Goal: Transaction & Acquisition: Purchase product/service

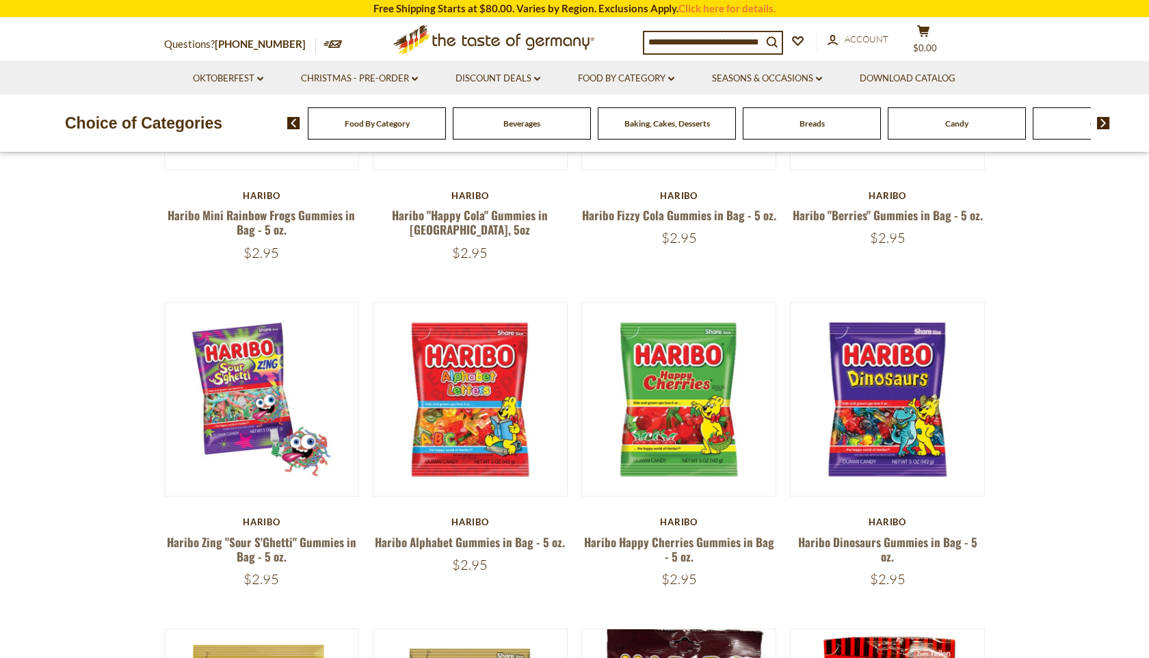
scroll to position [645, 0]
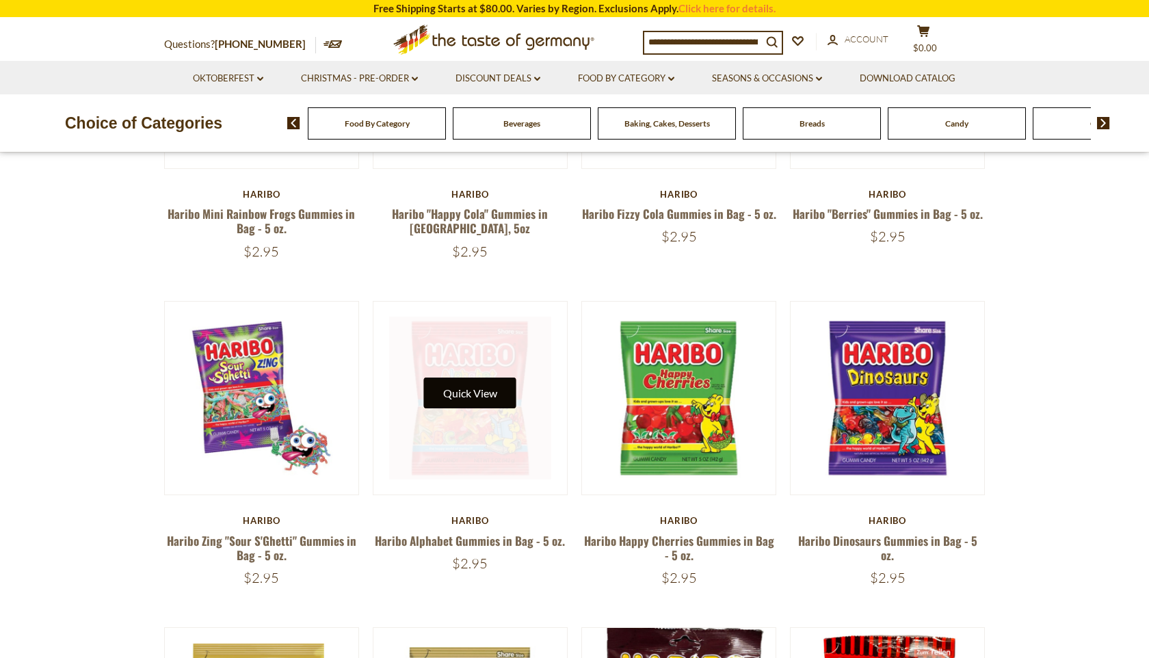
click at [487, 378] on button "Quick View" at bounding box center [470, 393] width 92 height 31
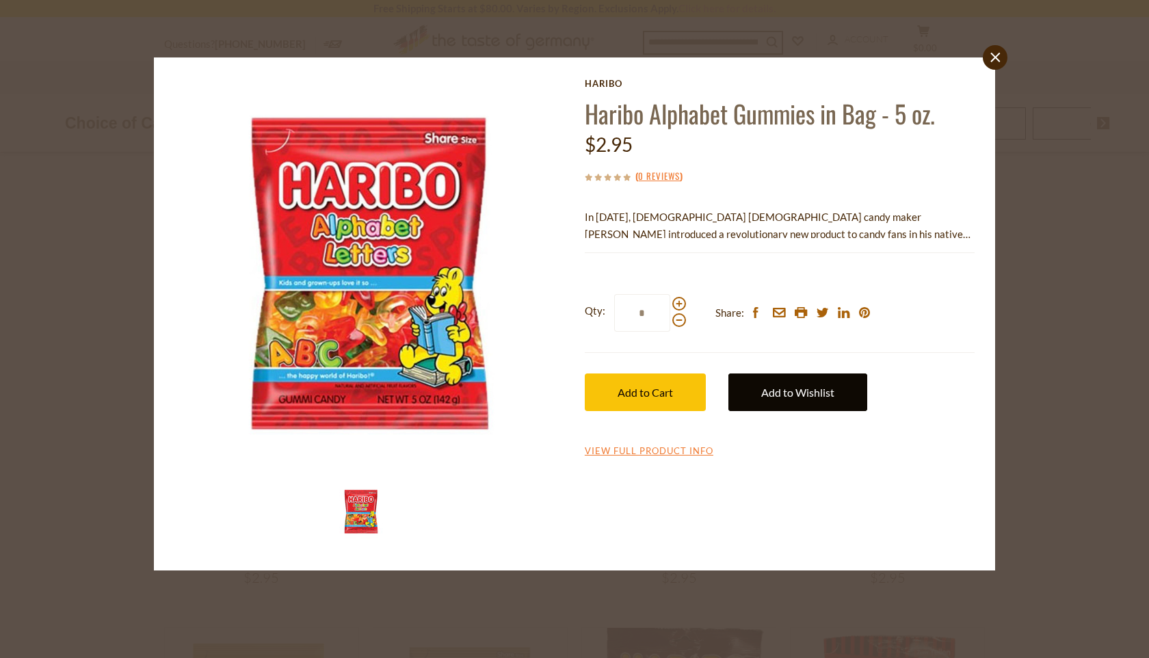
click at [793, 382] on link "Add to Wishlist" at bounding box center [797, 392] width 139 height 38
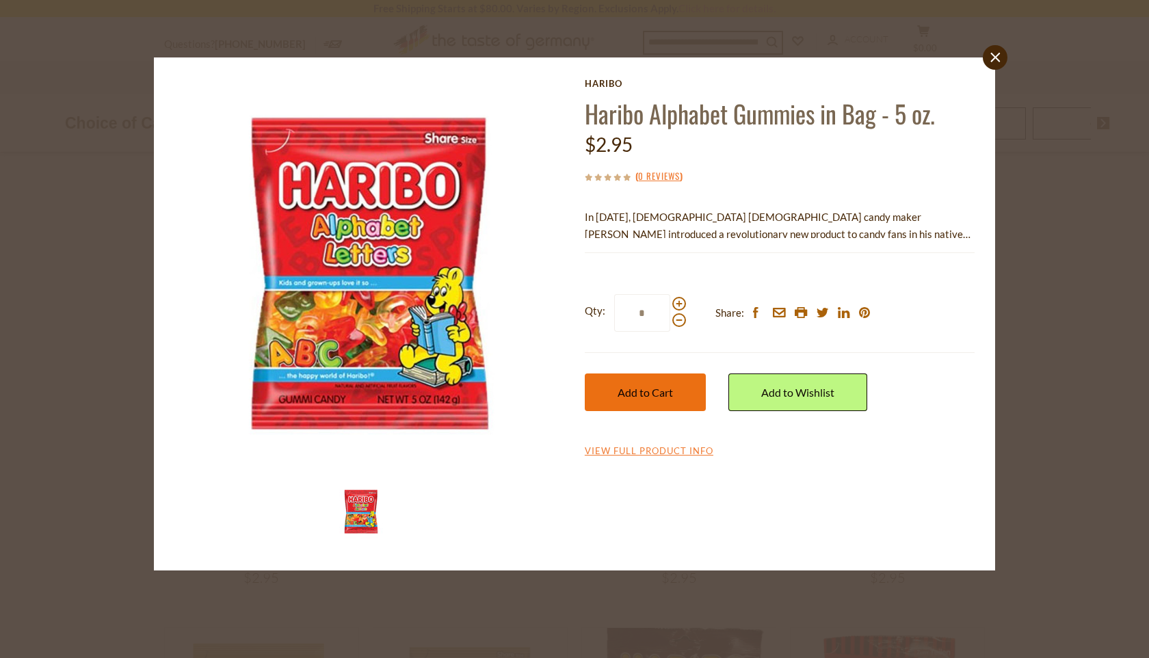
click at [679, 401] on button "Add to Cart" at bounding box center [645, 392] width 121 height 38
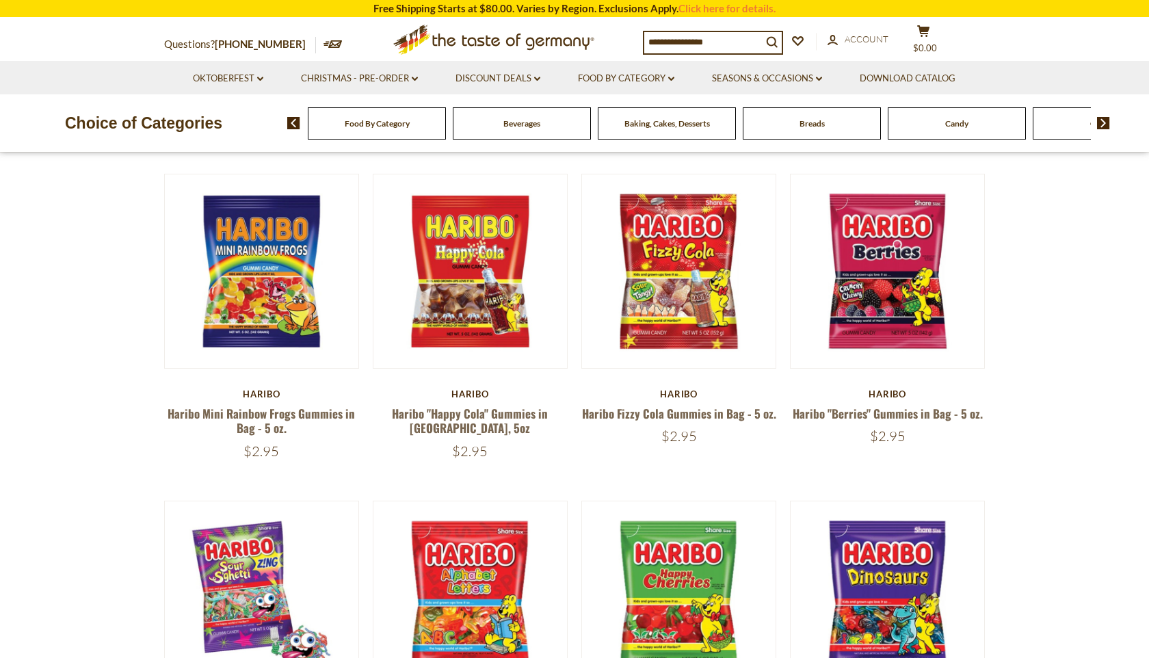
scroll to position [774, 0]
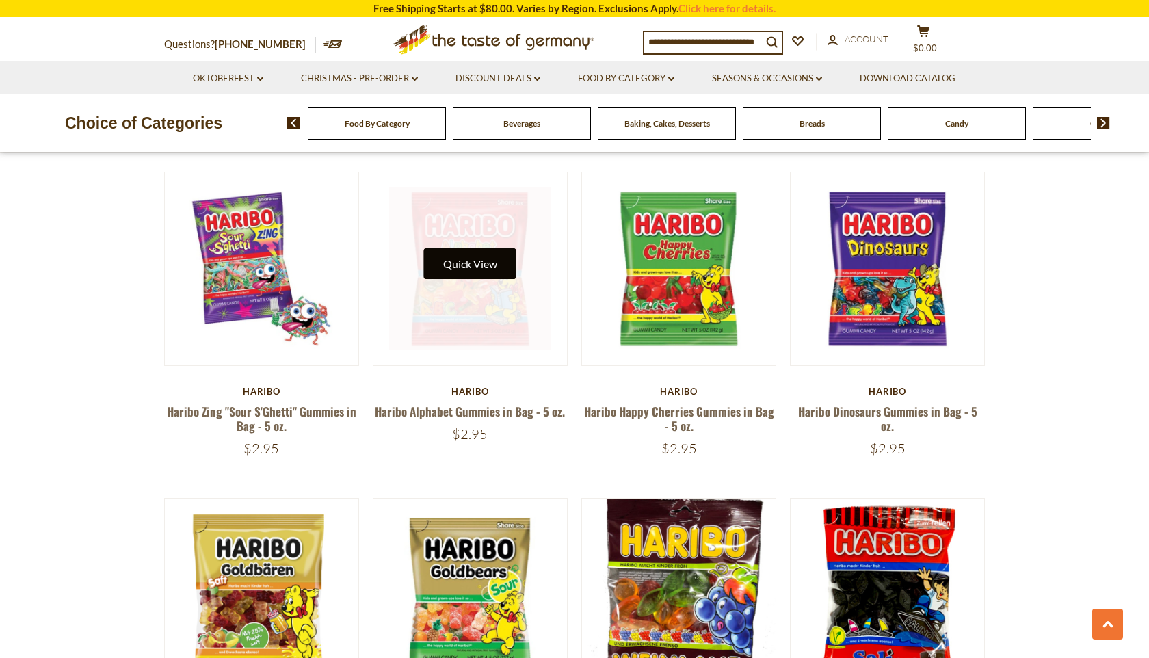
click at [464, 248] on button "Quick View" at bounding box center [470, 263] width 92 height 31
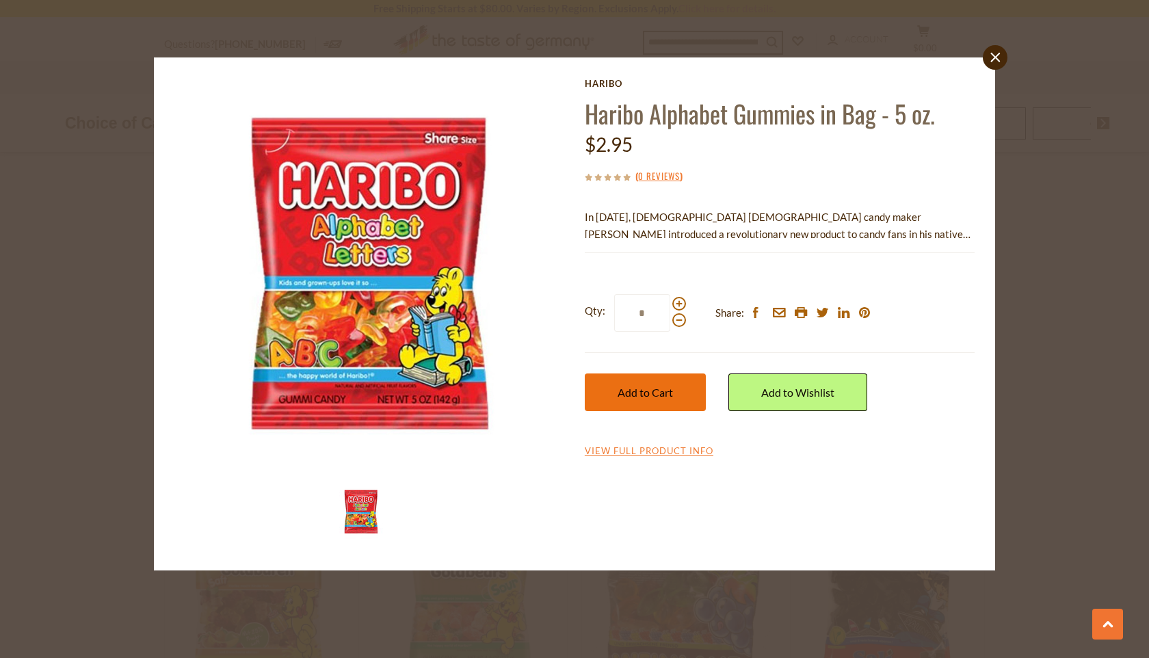
click at [624, 383] on button "Add to Cart" at bounding box center [645, 392] width 121 height 38
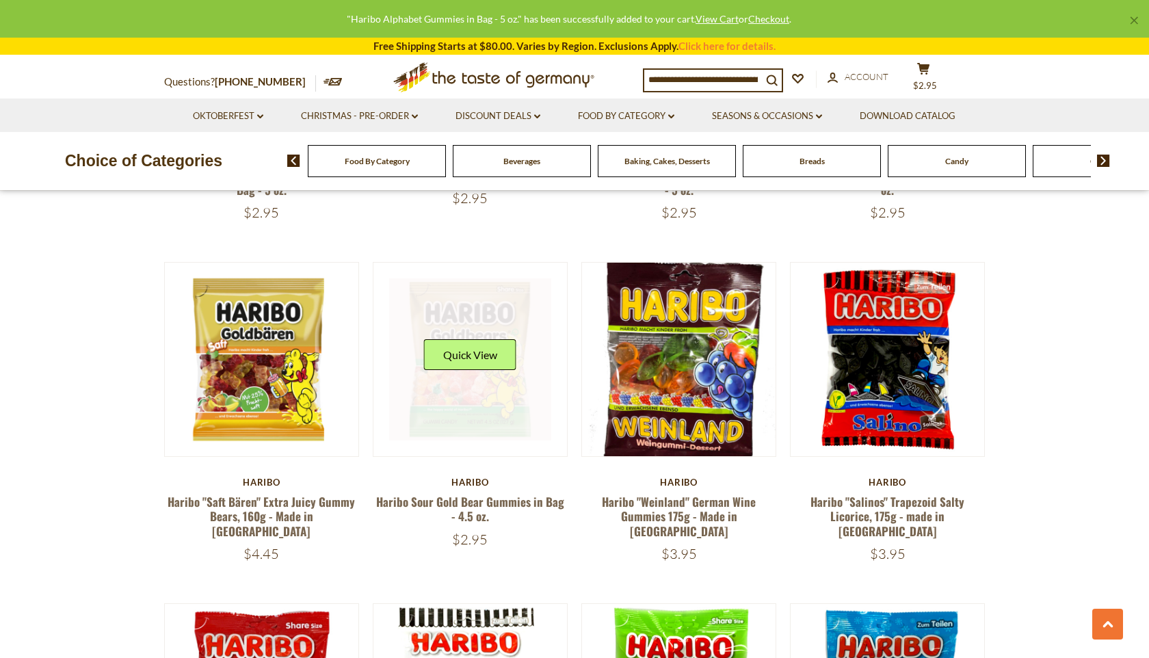
scroll to position [1019, 0]
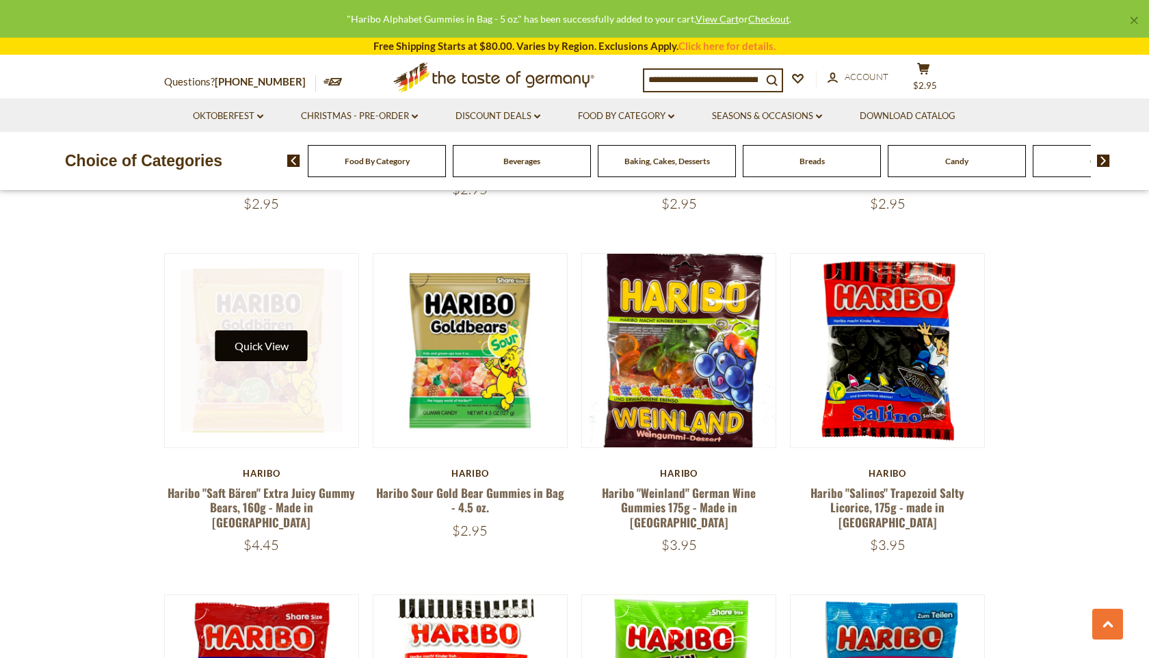
click at [260, 334] on button "Quick View" at bounding box center [261, 345] width 92 height 31
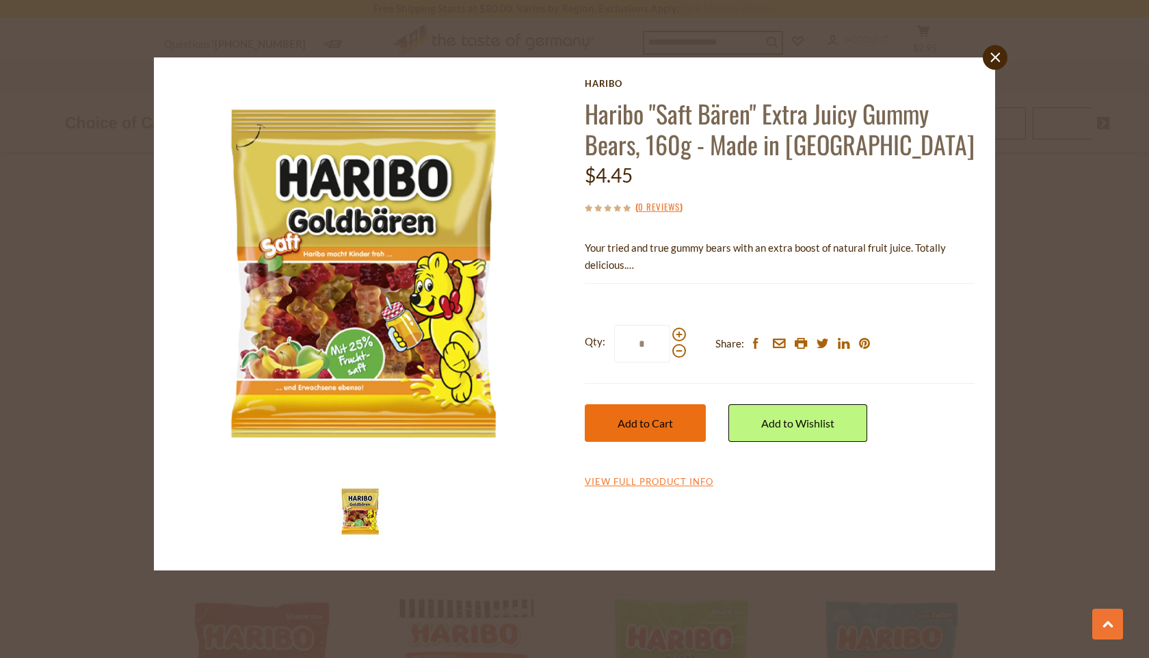
click at [630, 417] on span "Add to Cart" at bounding box center [645, 423] width 55 height 13
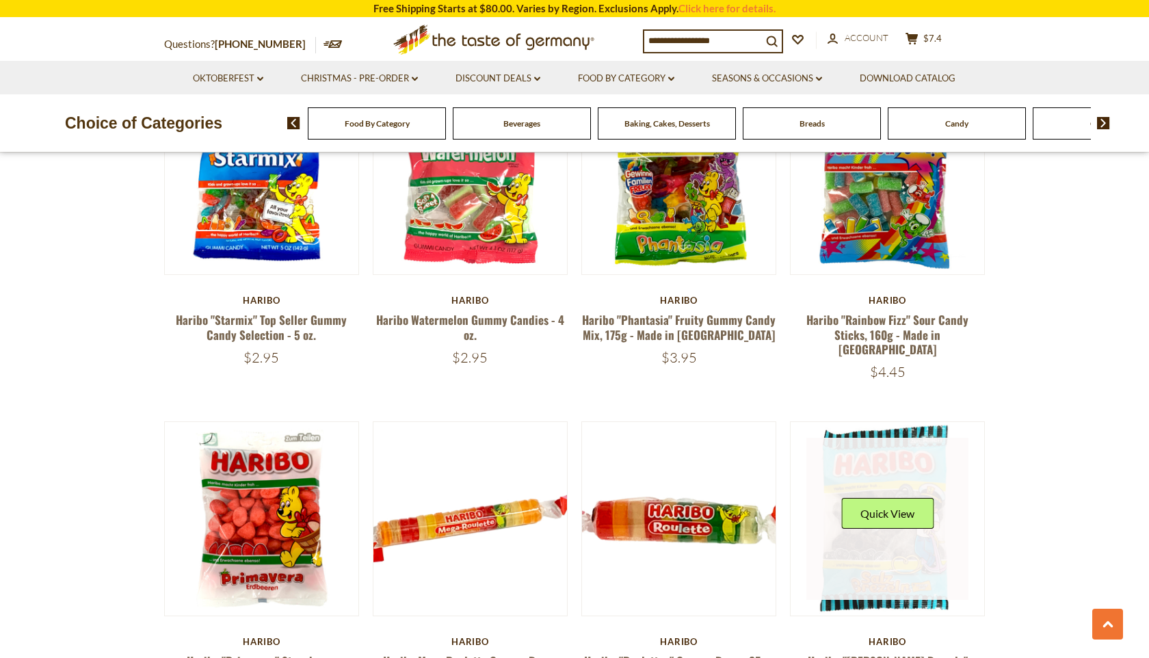
scroll to position [1765, 0]
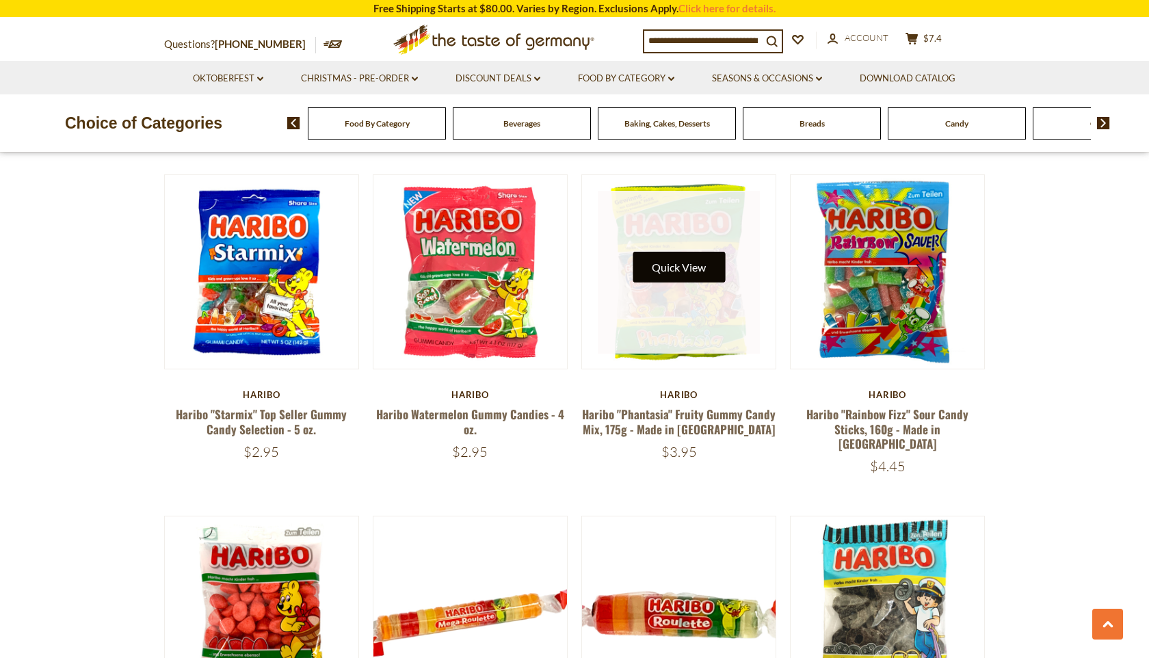
click at [659, 252] on button "Quick View" at bounding box center [679, 267] width 92 height 31
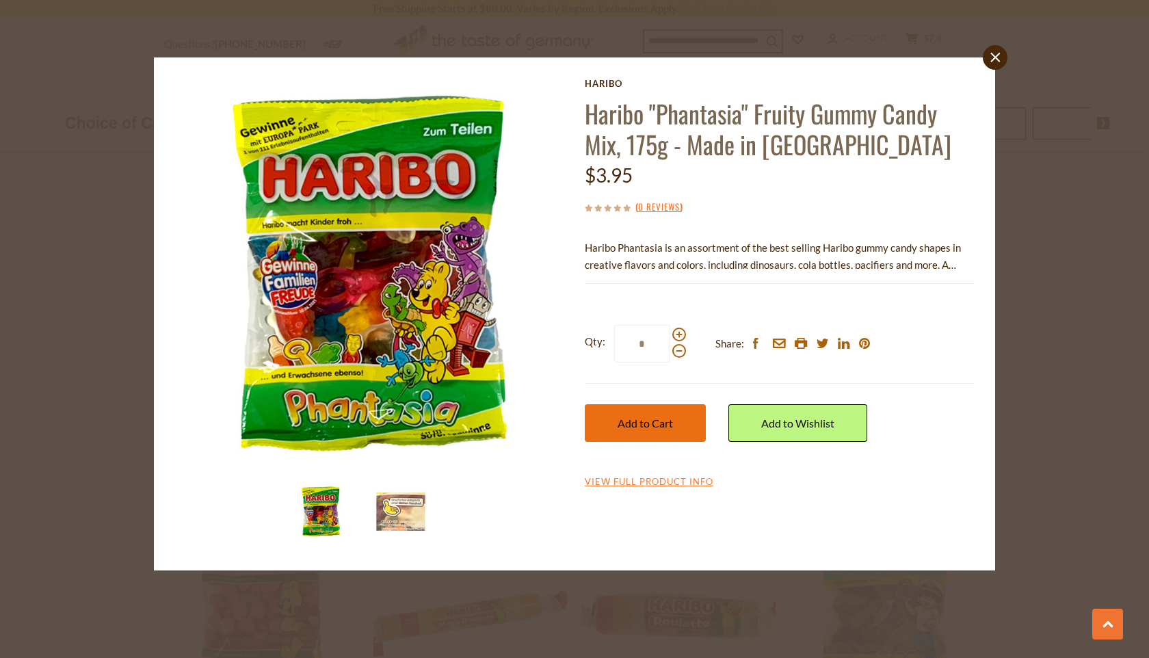
click at [652, 414] on button "Add to Cart" at bounding box center [645, 423] width 121 height 38
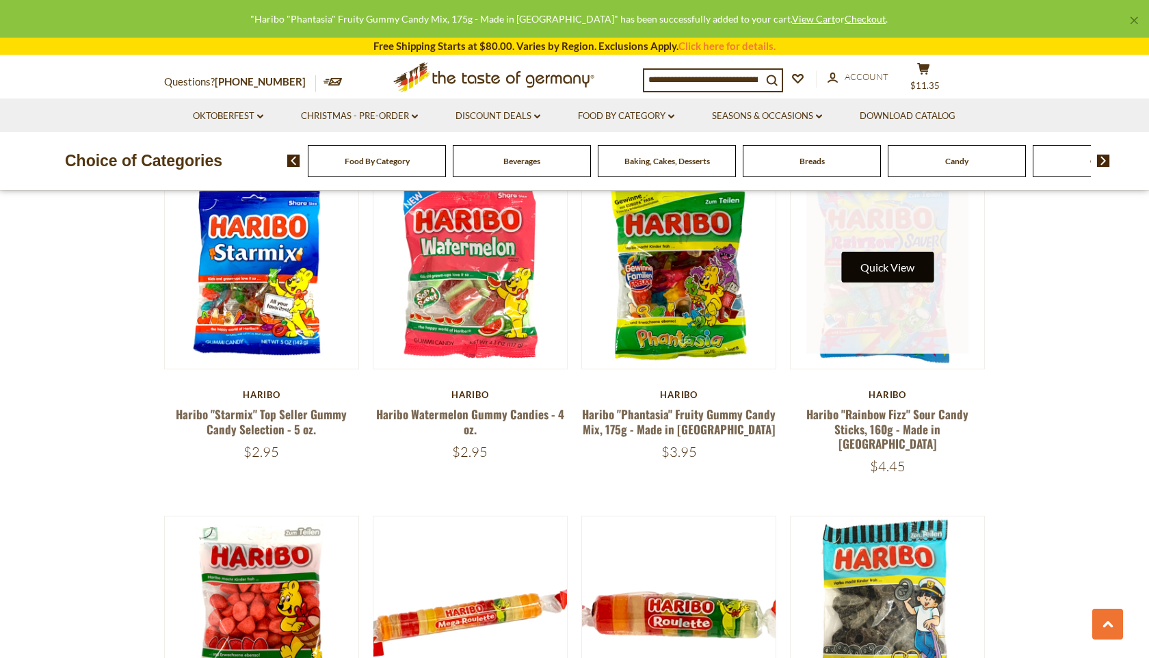
click at [870, 252] on button "Quick View" at bounding box center [887, 267] width 92 height 31
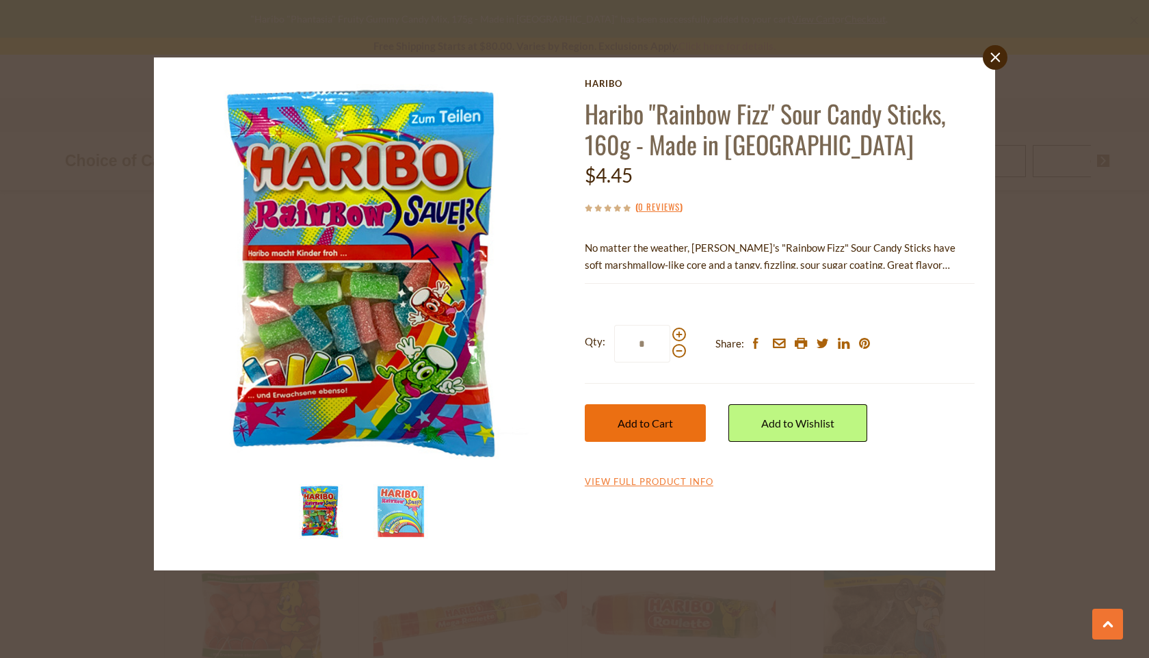
click at [647, 418] on span "Add to Cart" at bounding box center [645, 423] width 55 height 13
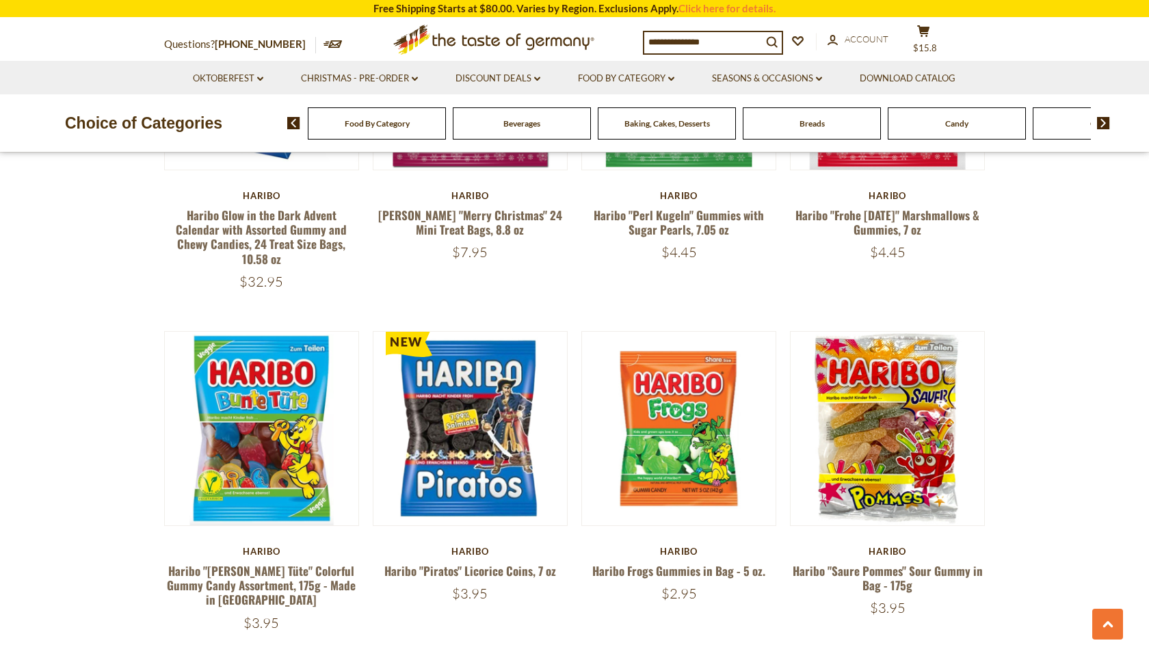
scroll to position [2668, 0]
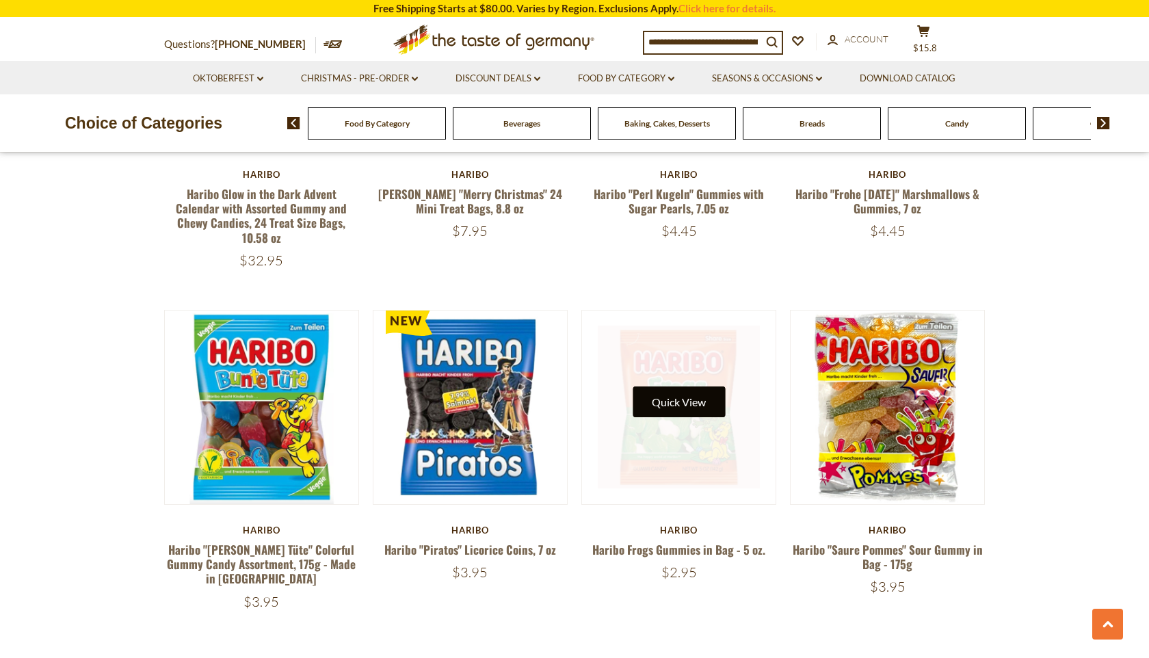
click at [660, 386] on button "Quick View" at bounding box center [679, 401] width 92 height 31
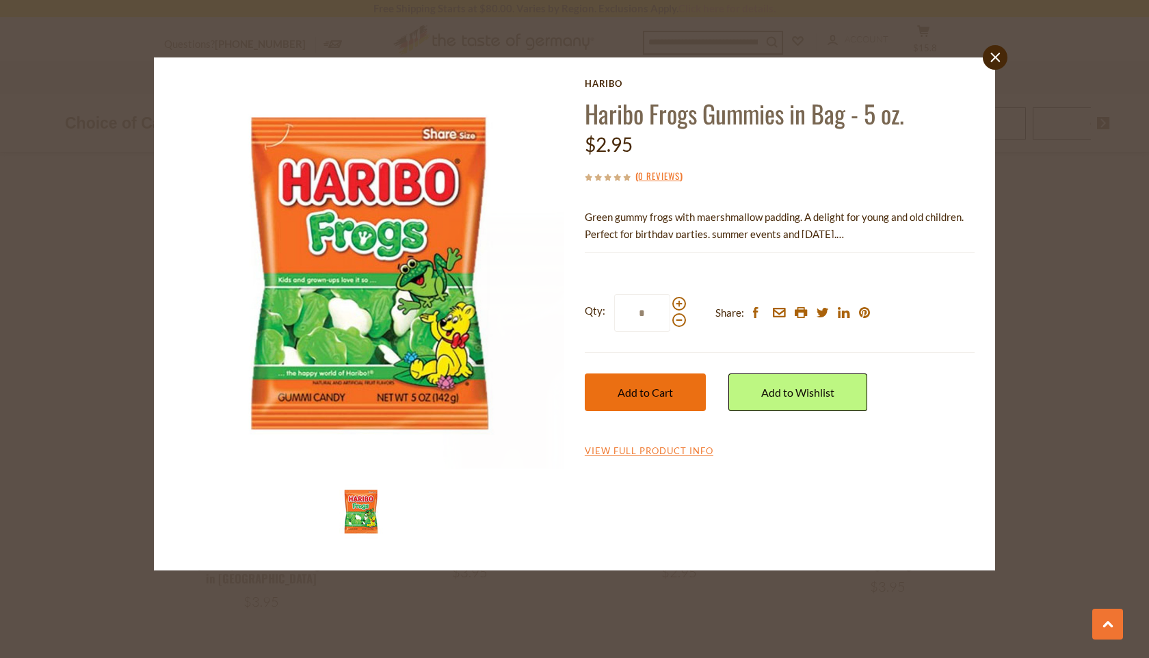
click at [626, 391] on span "Add to Cart" at bounding box center [645, 392] width 55 height 13
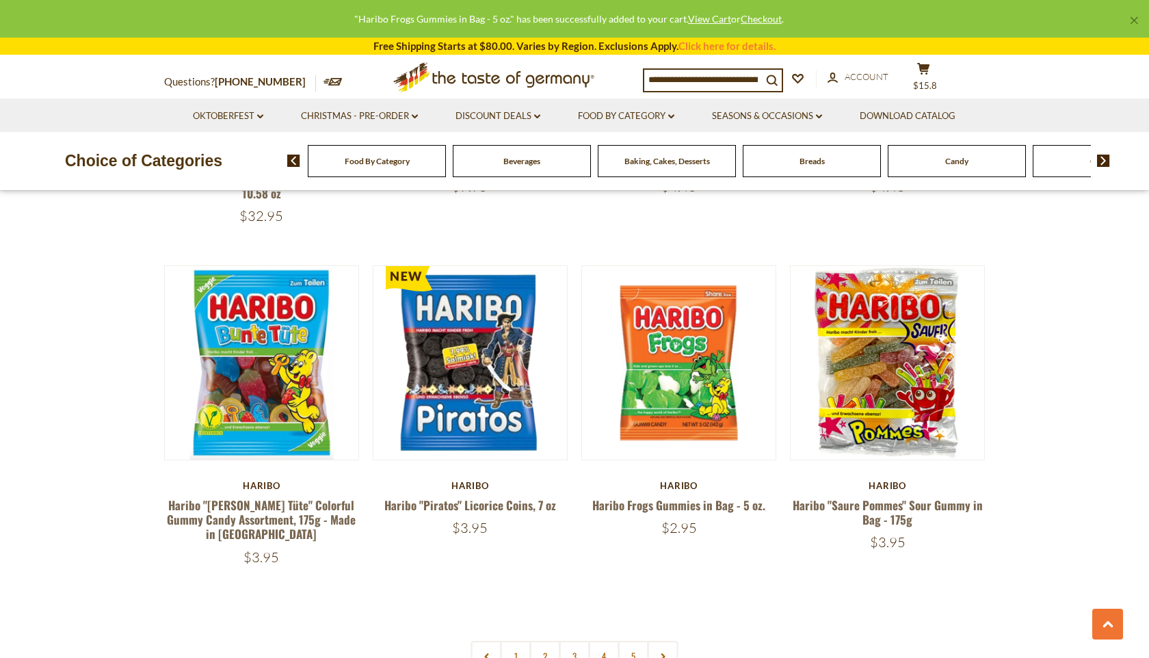
scroll to position [2725, 0]
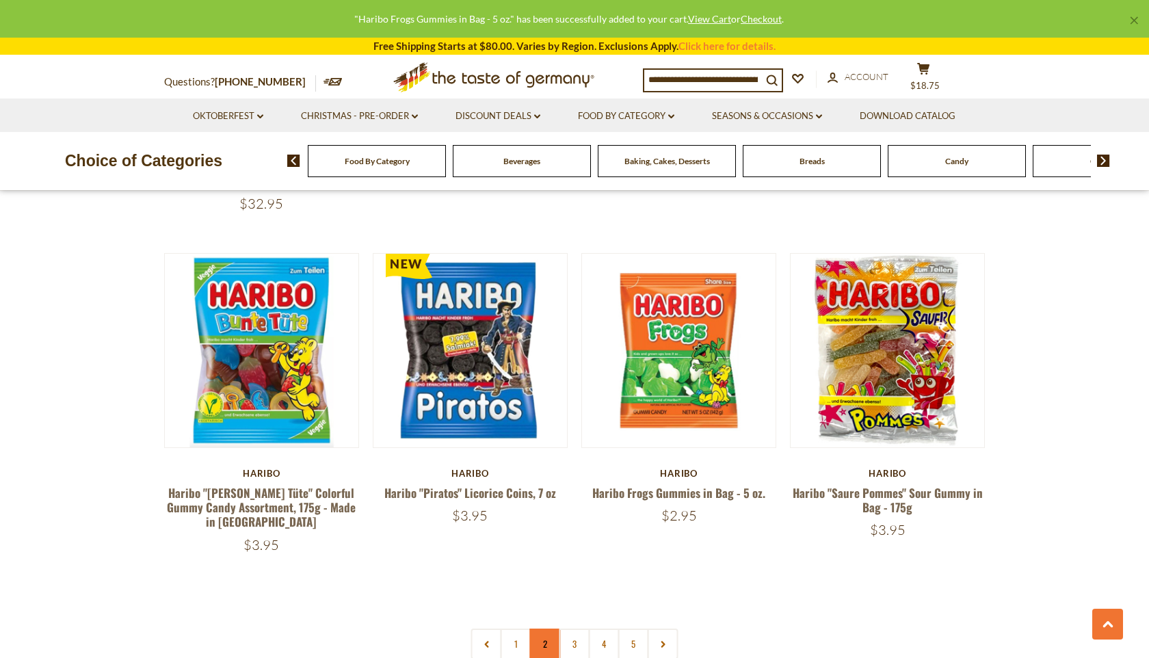
click at [547, 629] on link "2" at bounding box center [545, 644] width 31 height 31
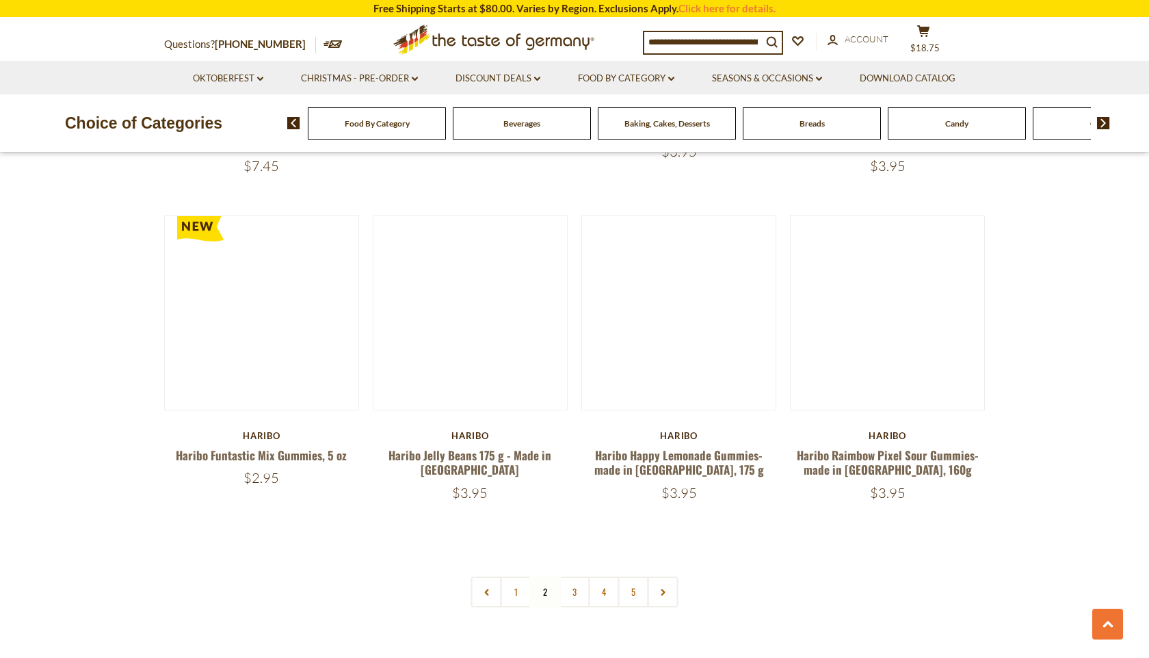
scroll to position [2813, 0]
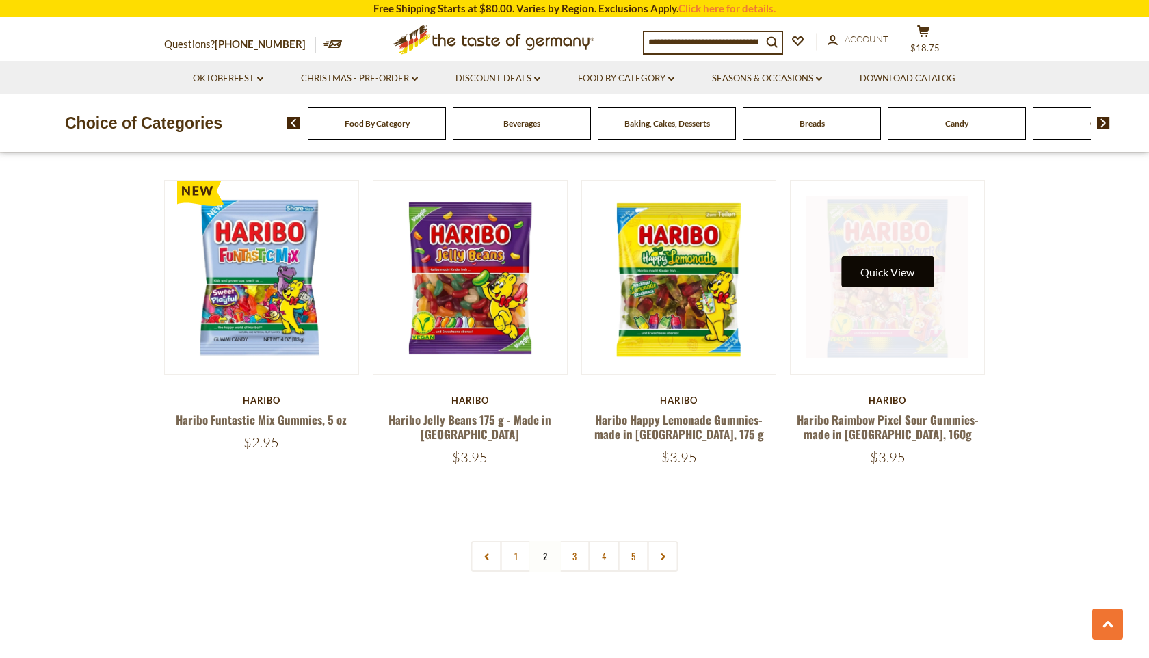
click at [878, 256] on button "Quick View" at bounding box center [887, 271] width 92 height 31
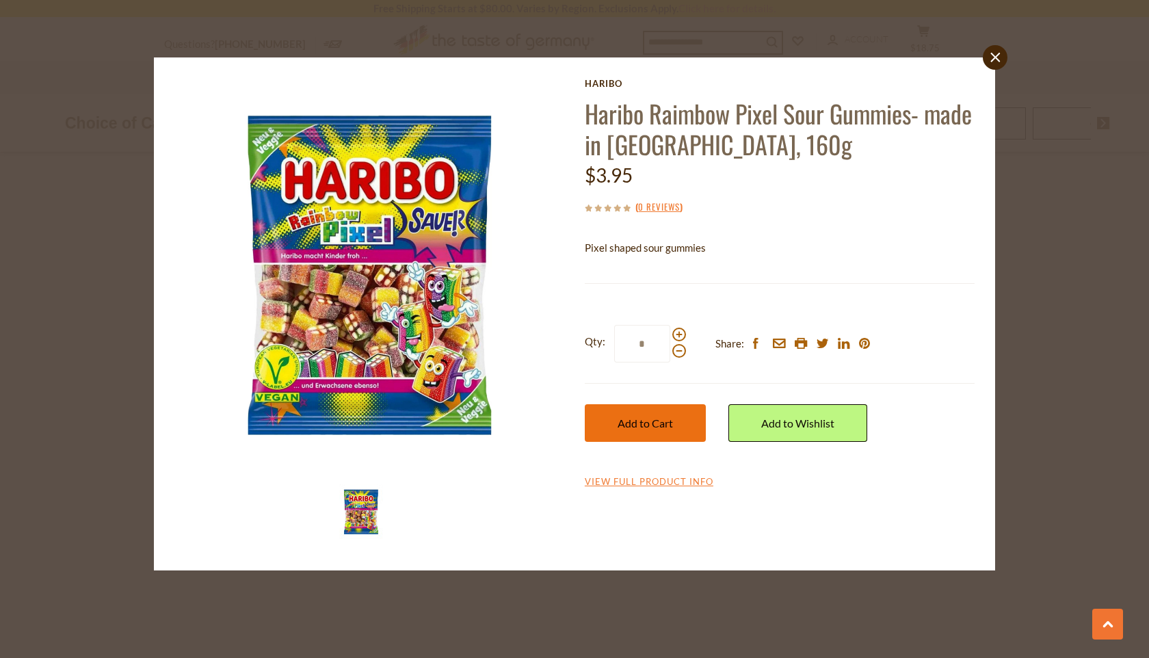
click at [657, 417] on span "Add to Cart" at bounding box center [645, 423] width 55 height 13
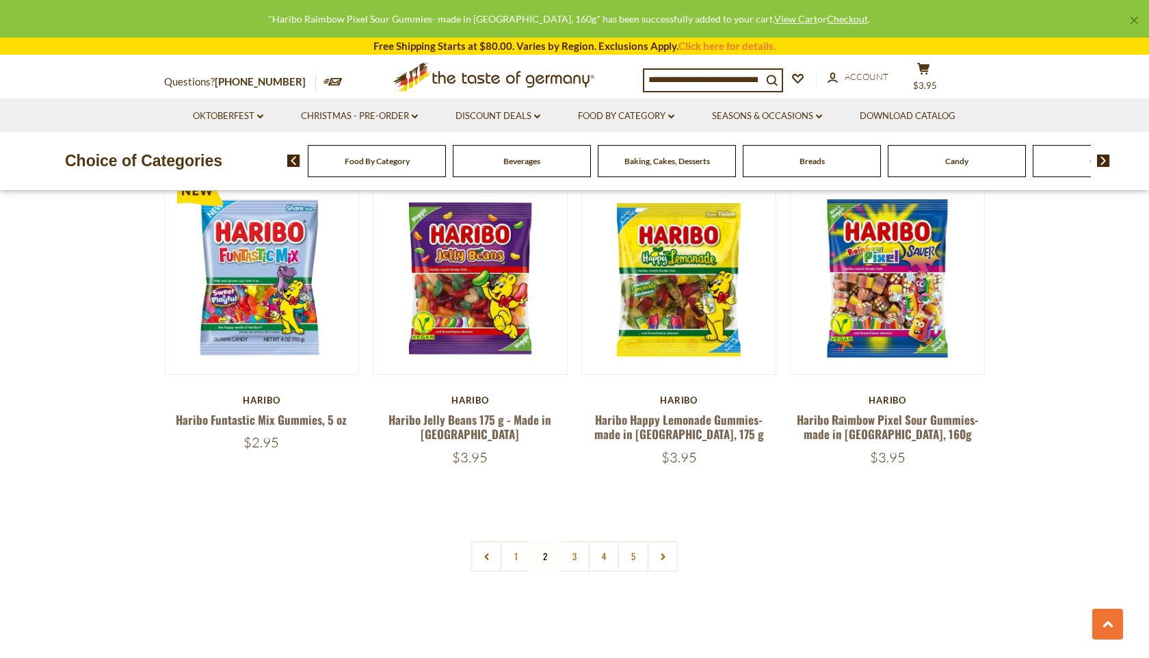
click at [574, 541] on link "3" at bounding box center [574, 556] width 31 height 31
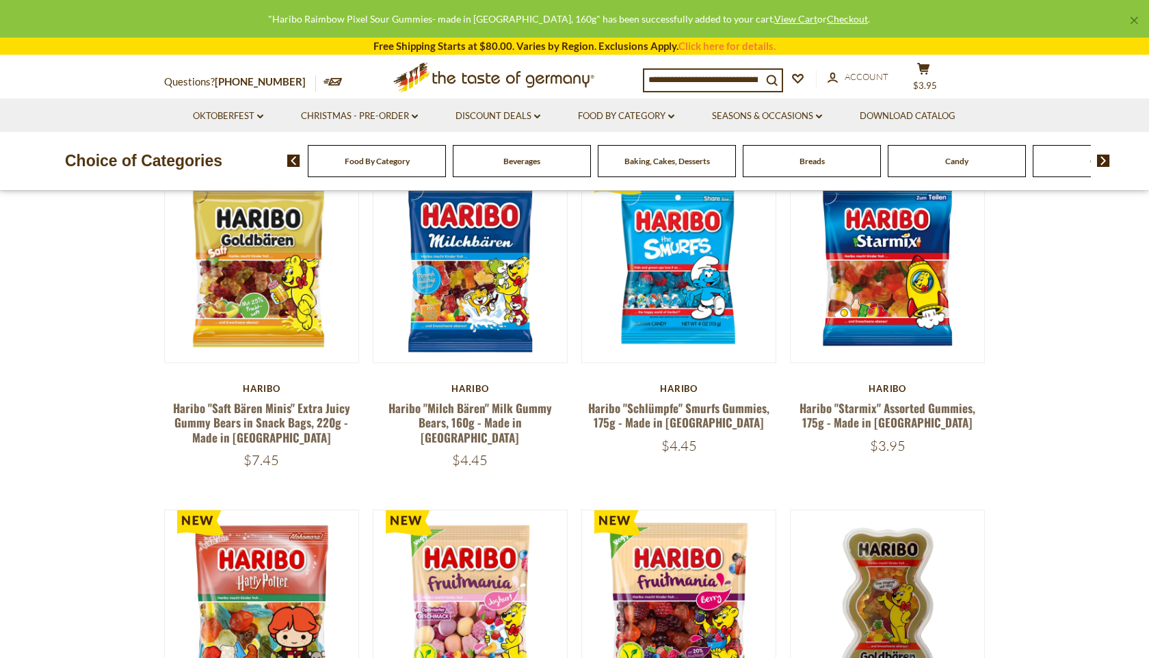
scroll to position [215, 0]
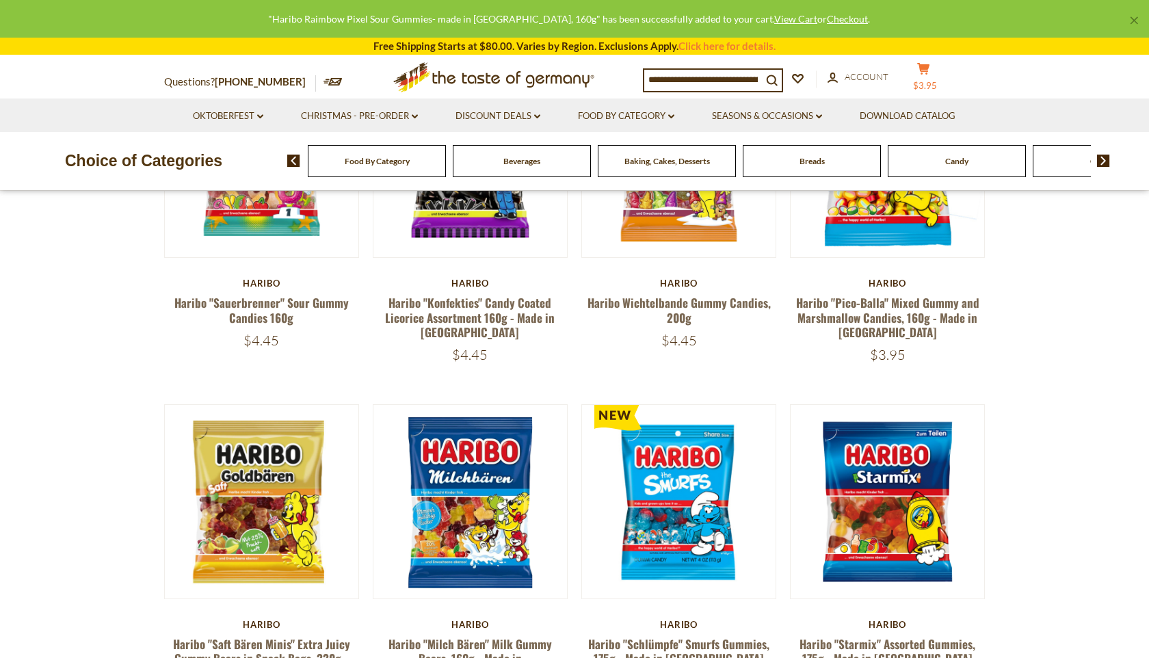
click at [924, 79] on button "cart $3.95" at bounding box center [923, 79] width 41 height 34
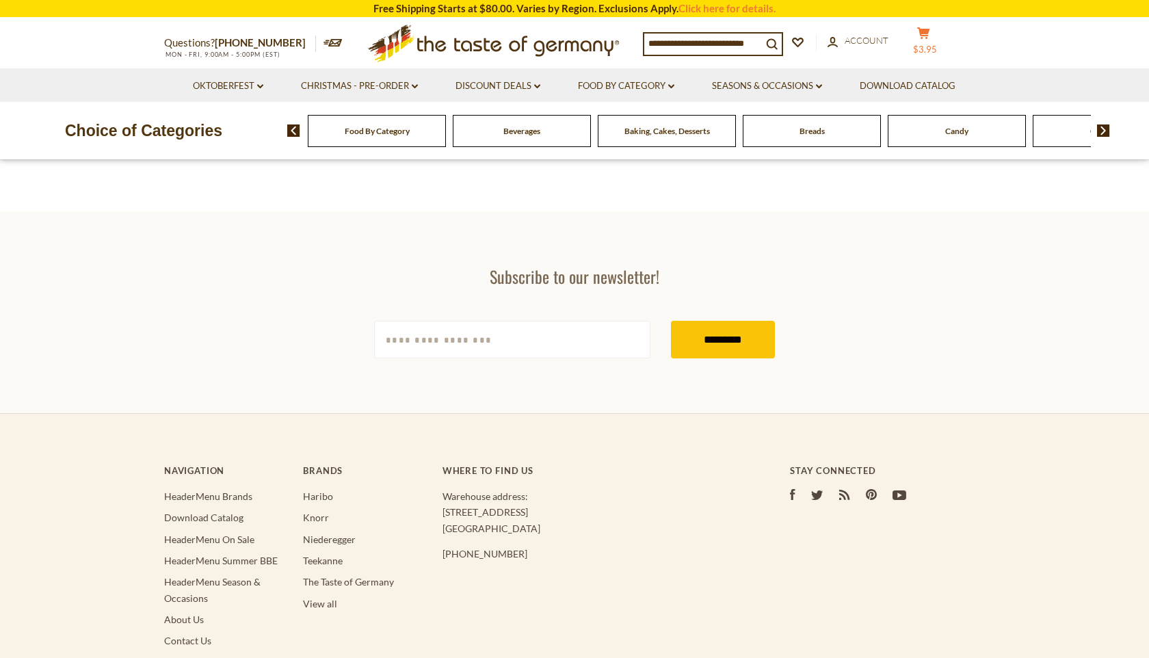
click at [925, 41] on button "cart $3.95" at bounding box center [923, 44] width 41 height 34
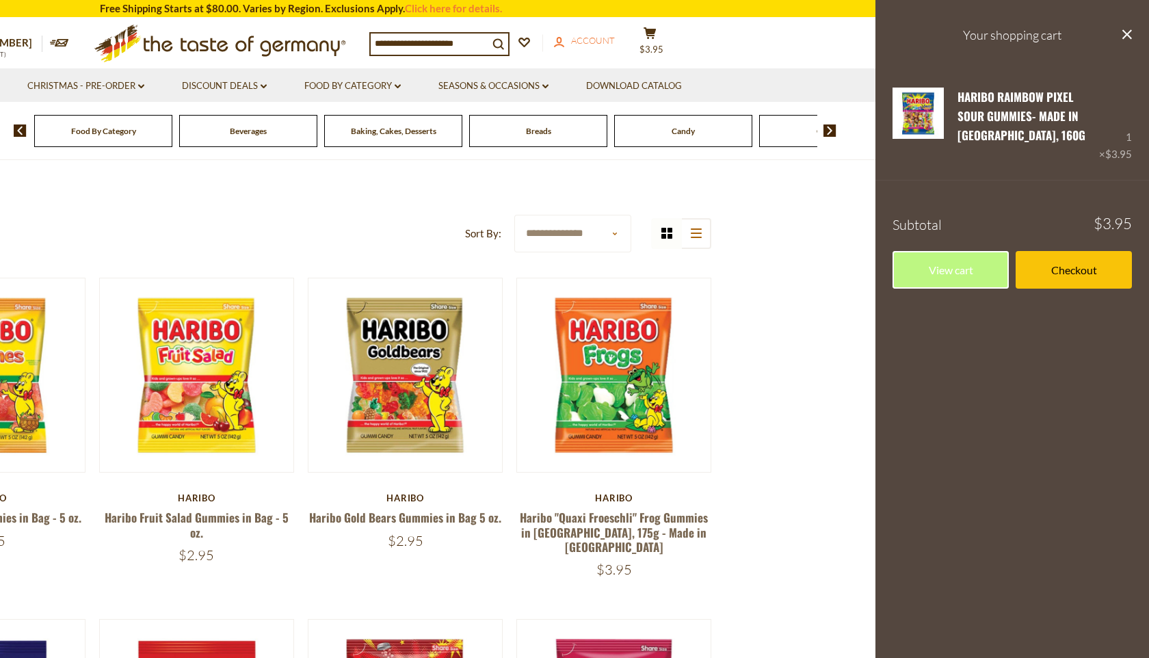
click at [585, 40] on span "Account" at bounding box center [593, 40] width 44 height 11
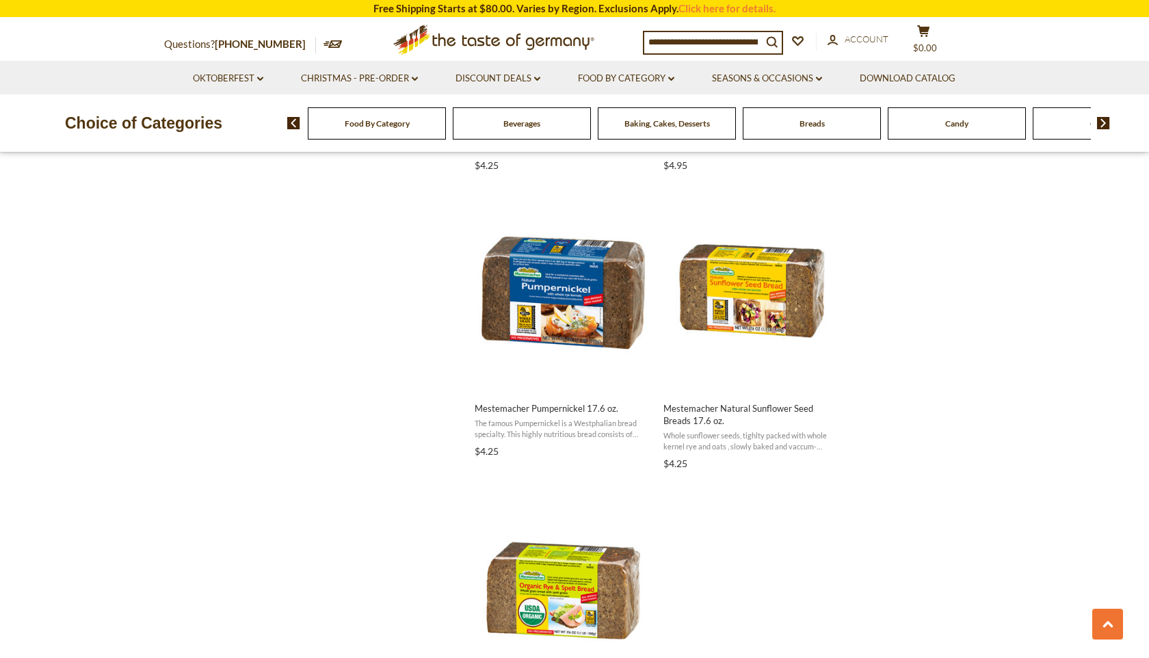
scroll to position [1469, 0]
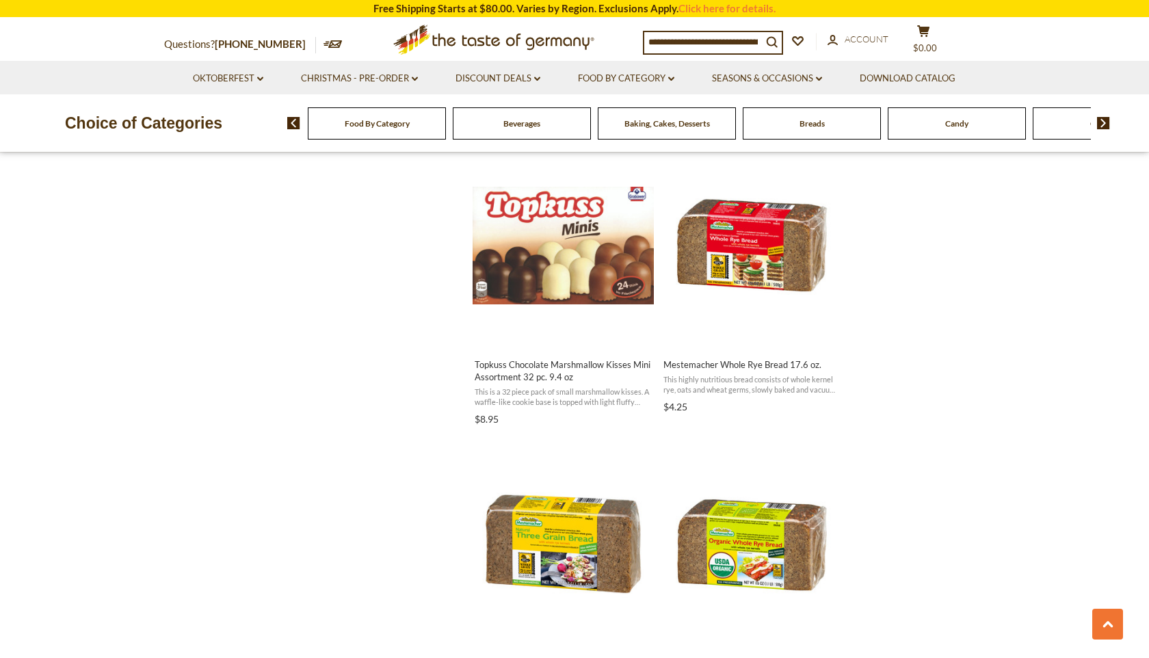
click at [640, 68] on li "Food By Category dropdown_arrow All Food By Category Taste of Germany Collectio…" at bounding box center [626, 78] width 132 height 34
click at [639, 71] on link "Food By Category dropdown_arrow" at bounding box center [626, 78] width 96 height 15
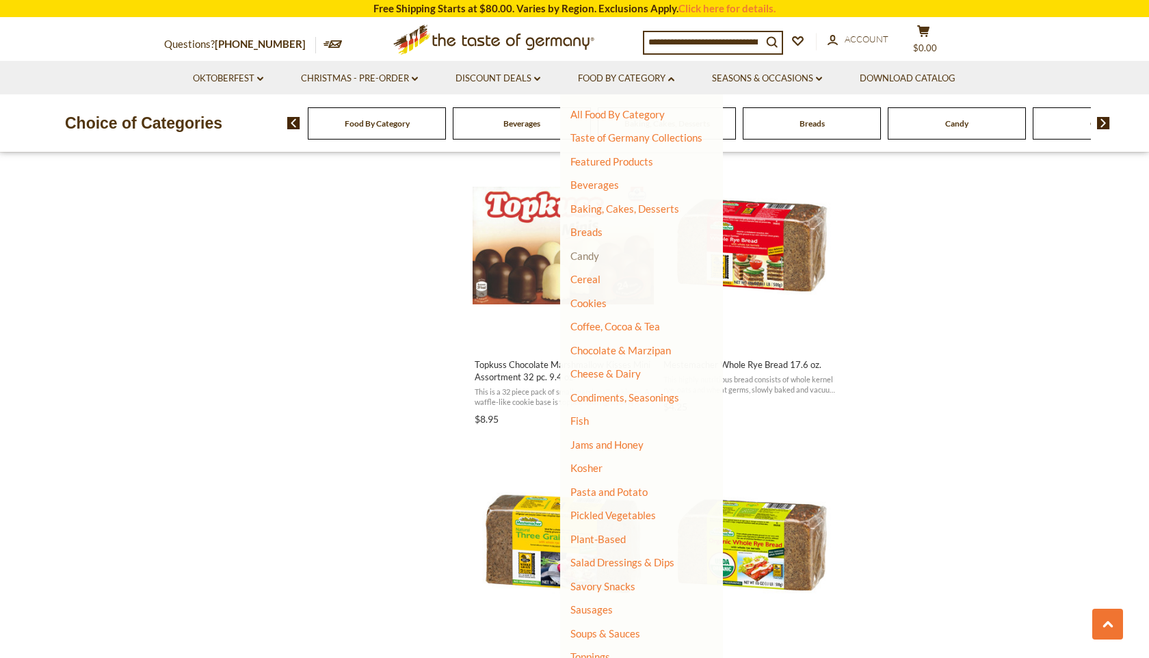
click at [592, 256] on link "Candy" at bounding box center [584, 256] width 29 height 12
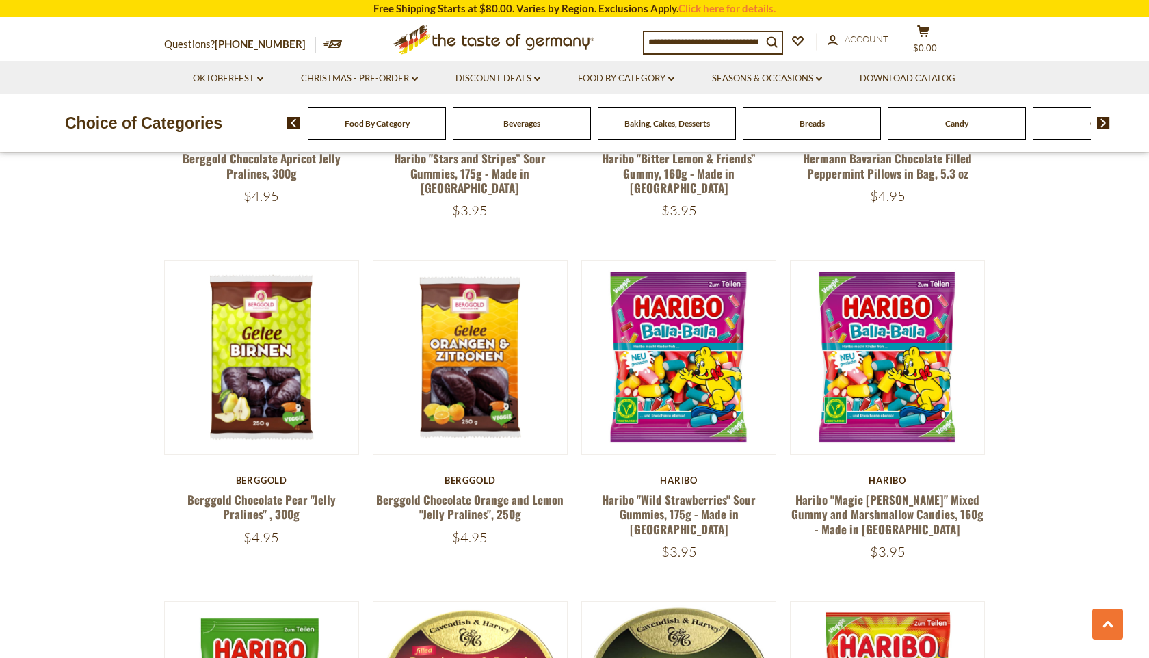
scroll to position [733, 0]
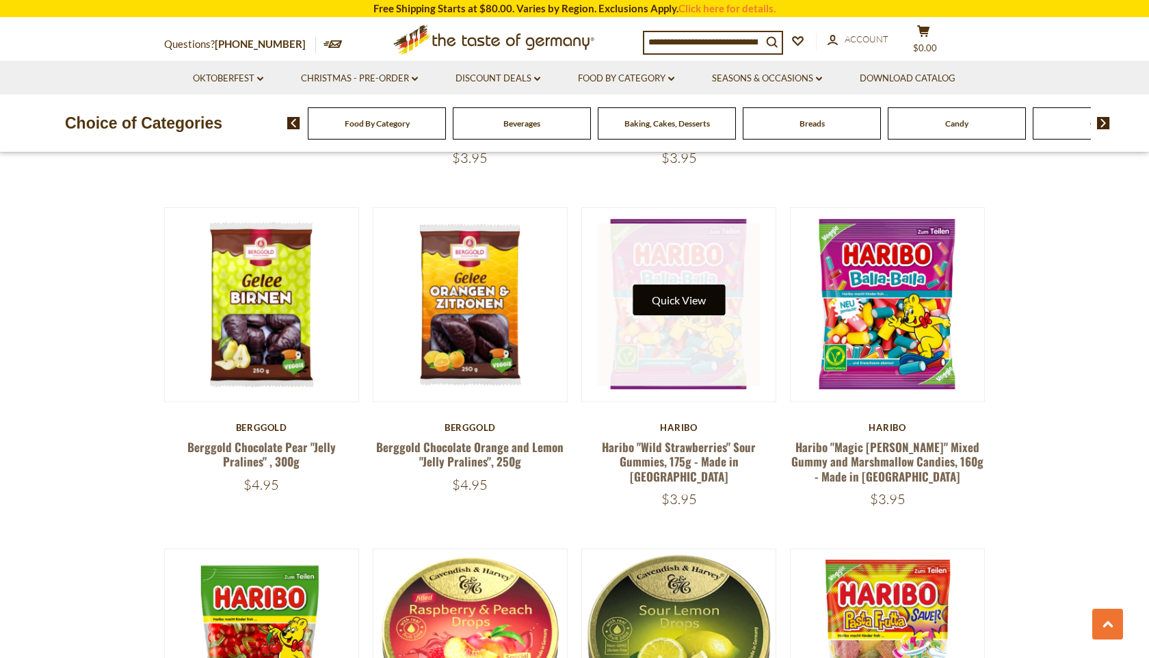
click at [676, 287] on button "Quick View" at bounding box center [679, 300] width 92 height 31
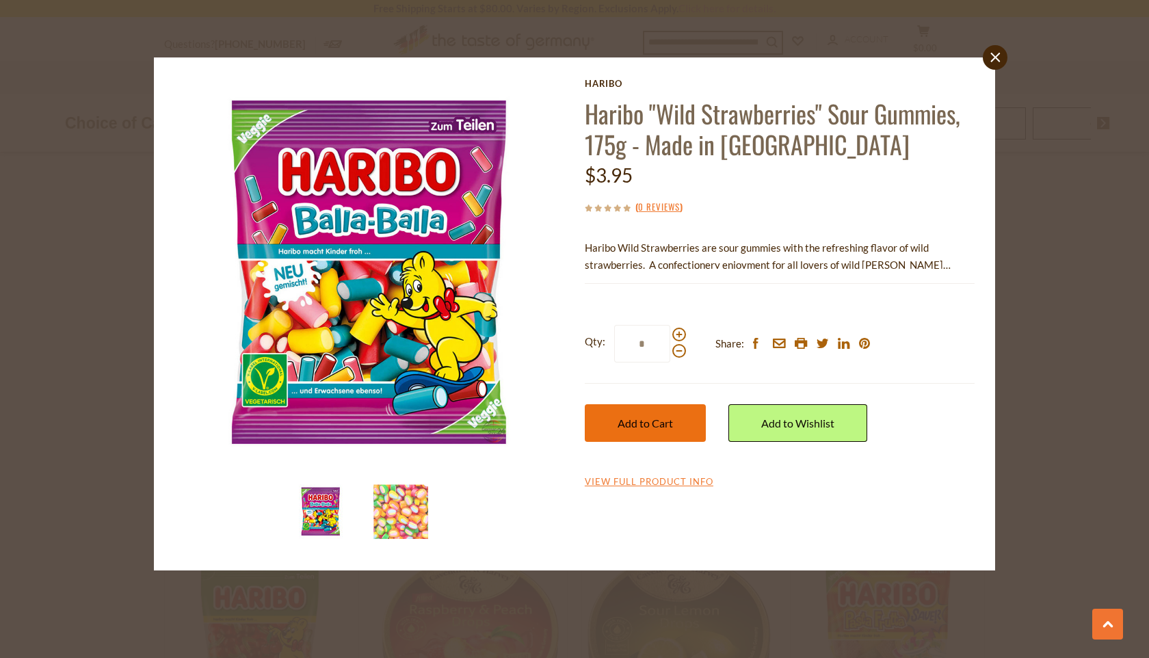
click at [658, 422] on span "Add to Cart" at bounding box center [645, 423] width 55 height 13
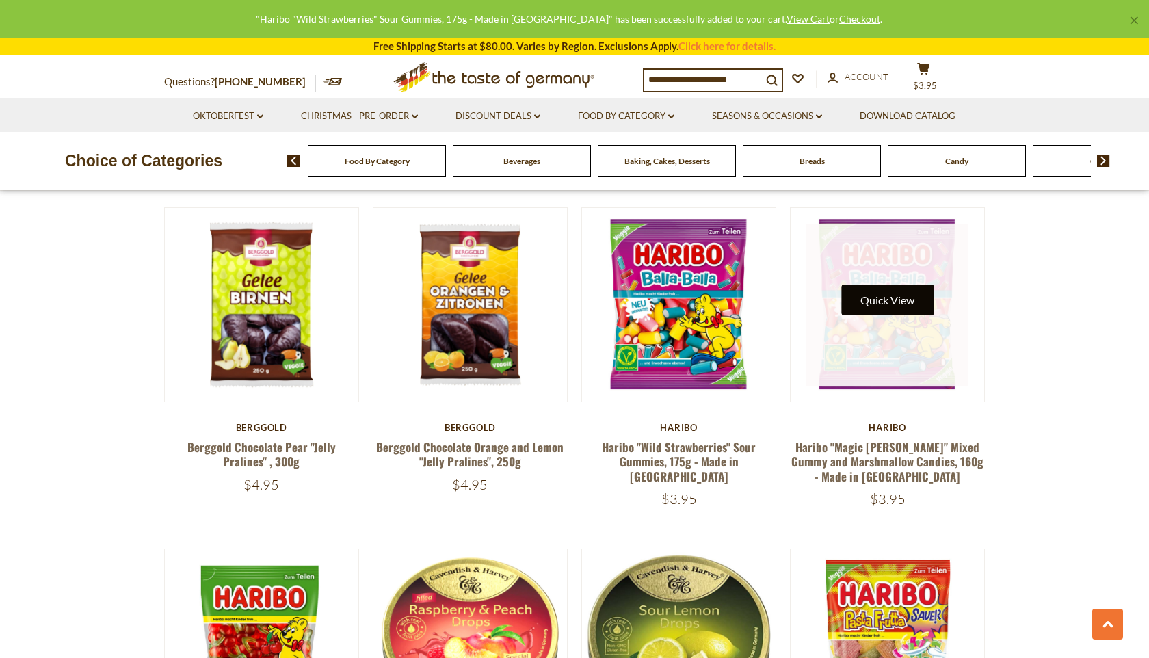
click at [877, 295] on button "Quick View" at bounding box center [887, 300] width 92 height 31
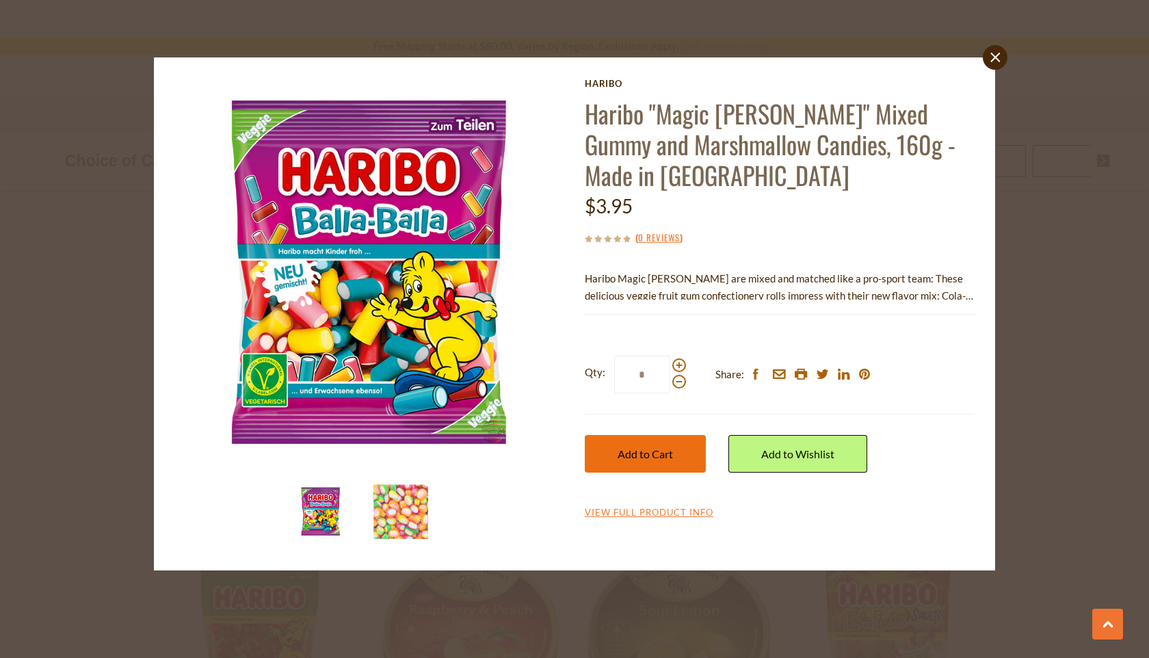
click at [636, 464] on button "Add to Cart" at bounding box center [645, 454] width 121 height 38
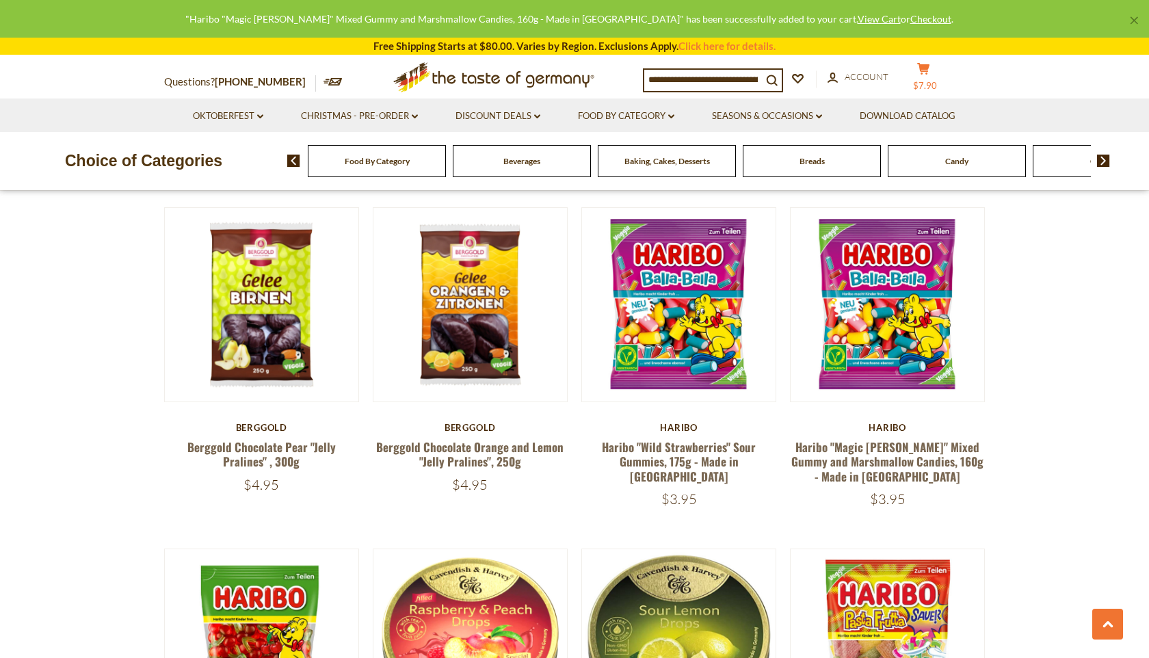
click at [937, 80] on span "$7.90" at bounding box center [925, 85] width 24 height 11
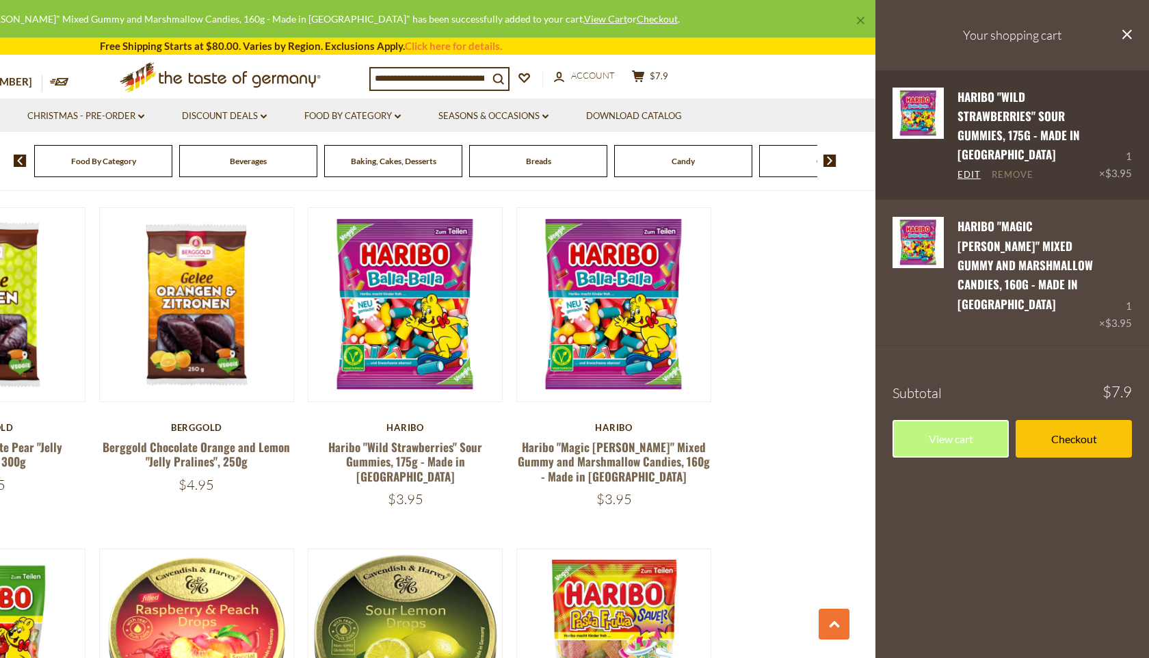
click at [1023, 179] on link "Remove" at bounding box center [1013, 175] width 42 height 12
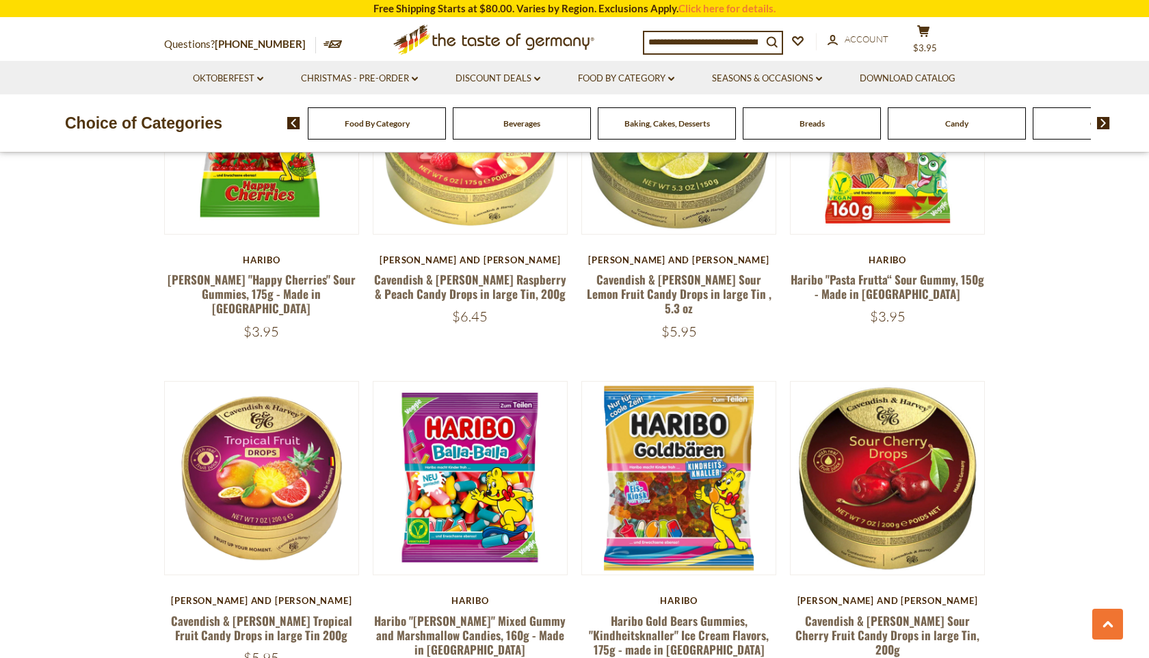
scroll to position [1293, 0]
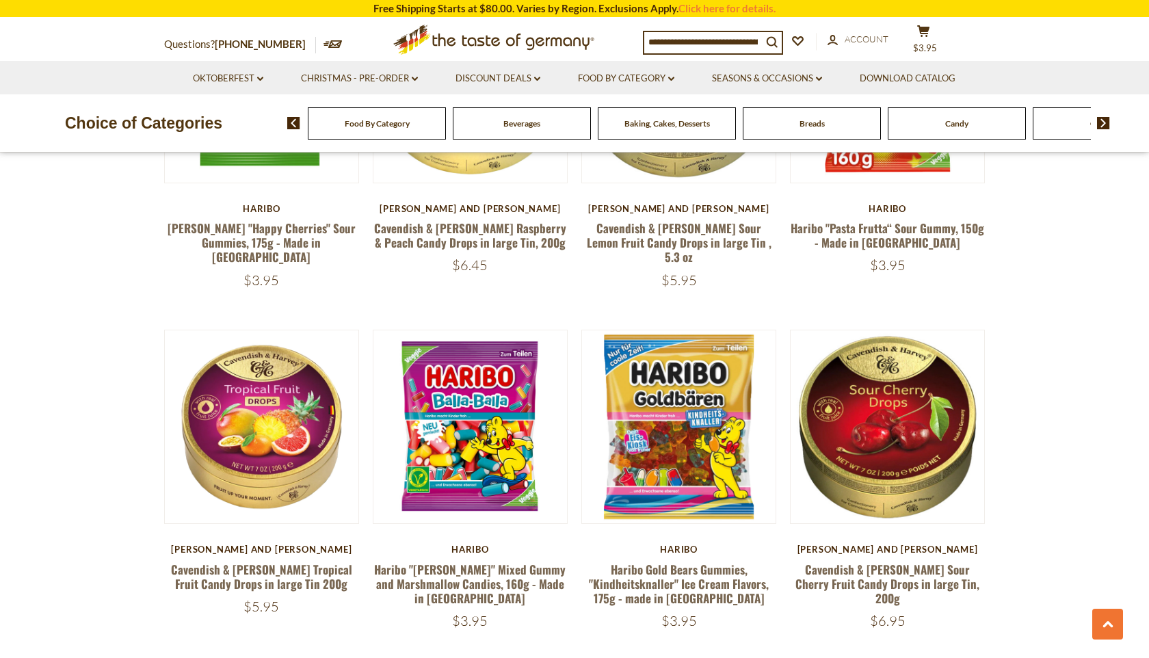
click at [680, 544] on div "Haribo" at bounding box center [678, 549] width 195 height 11
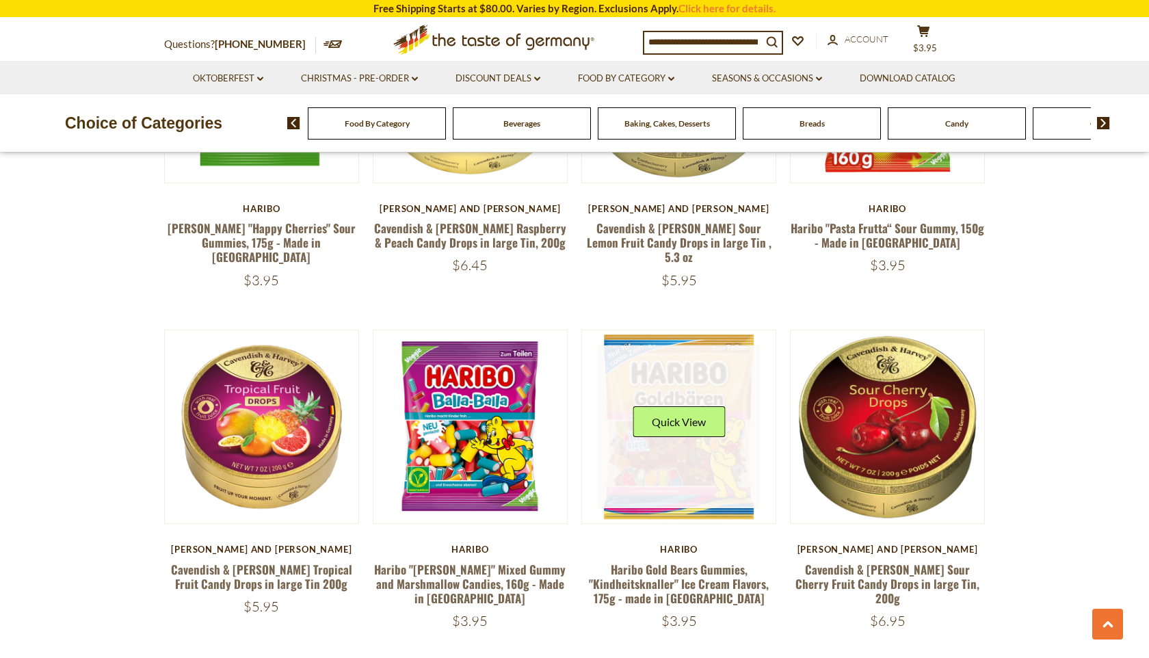
click at [681, 444] on link at bounding box center [679, 426] width 163 height 163
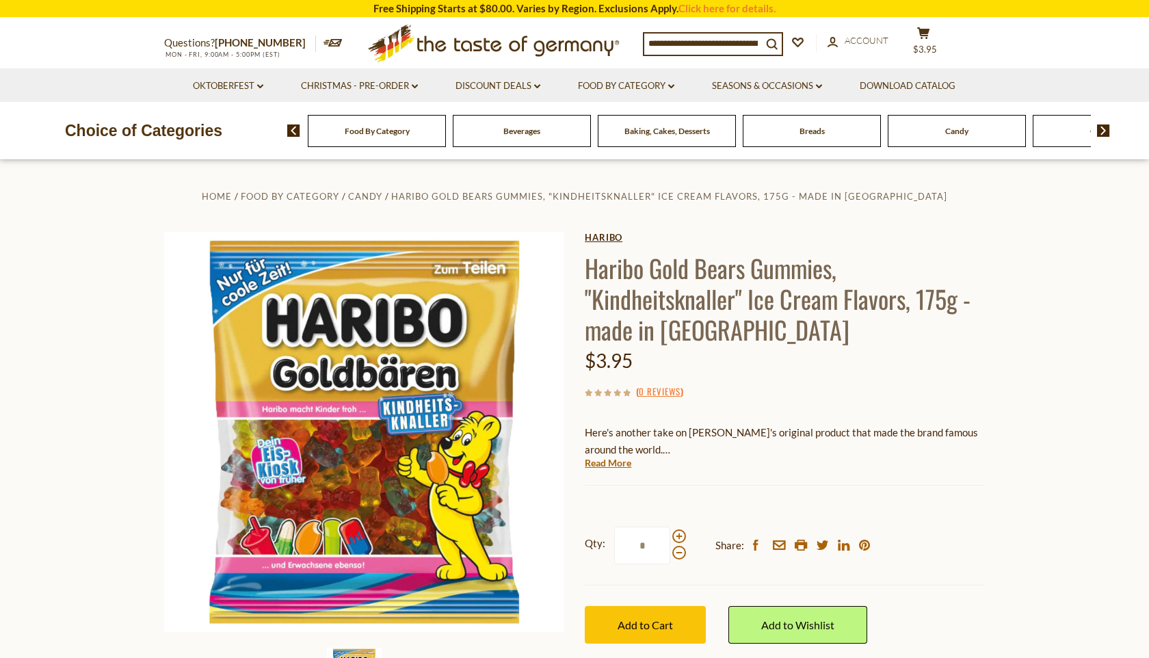
click at [603, 236] on link "Haribo" at bounding box center [785, 237] width 400 height 11
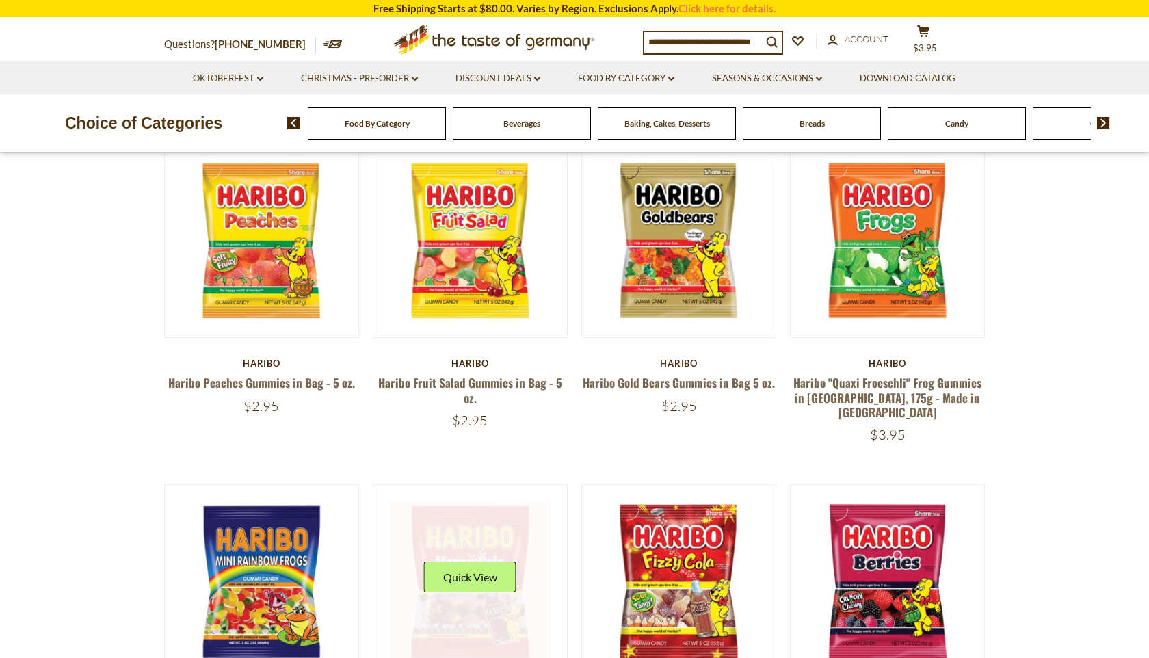
scroll to position [114, 0]
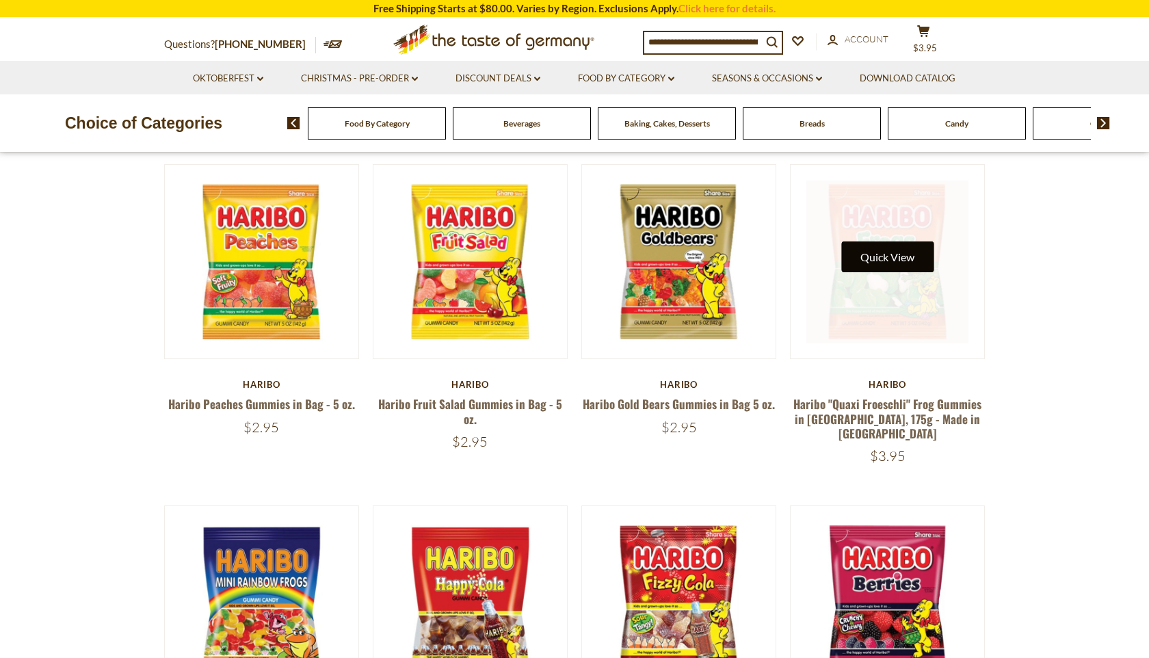
click at [888, 269] on button "Quick View" at bounding box center [887, 256] width 92 height 31
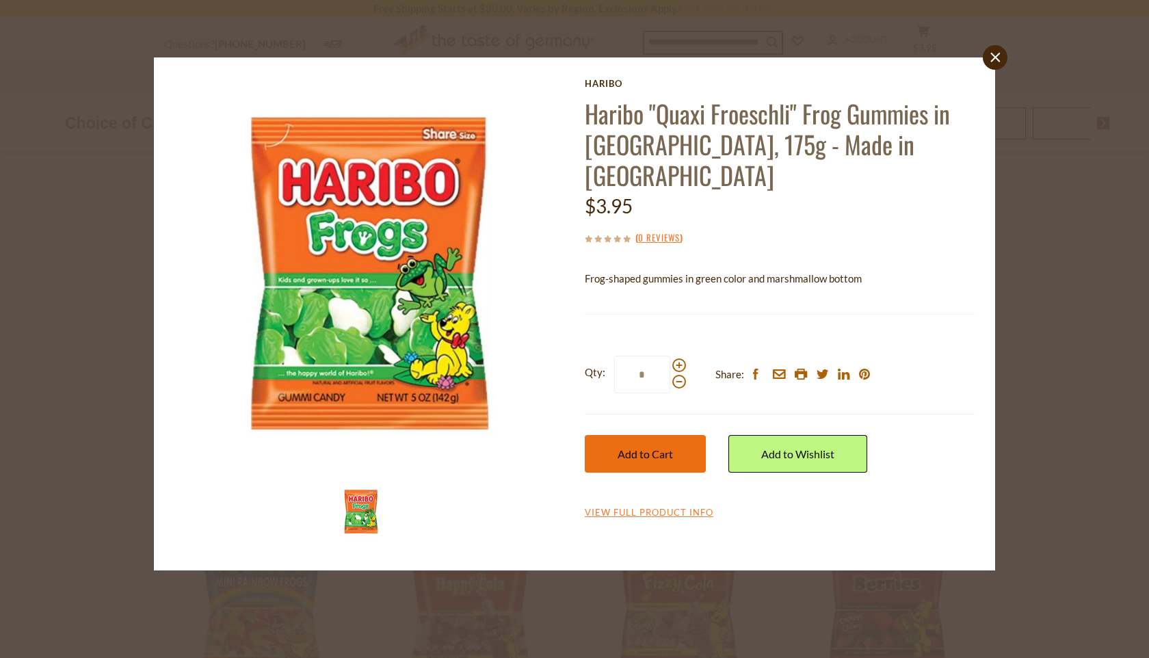
click at [656, 435] on button "Add to Cart" at bounding box center [645, 454] width 121 height 38
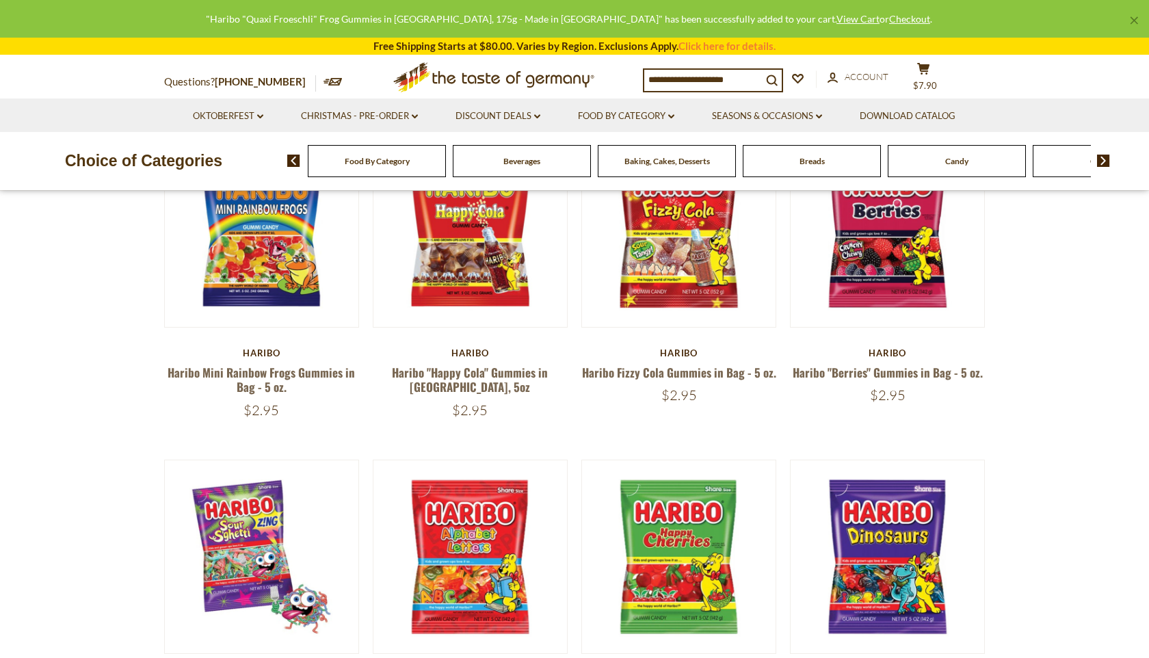
scroll to position [572, 0]
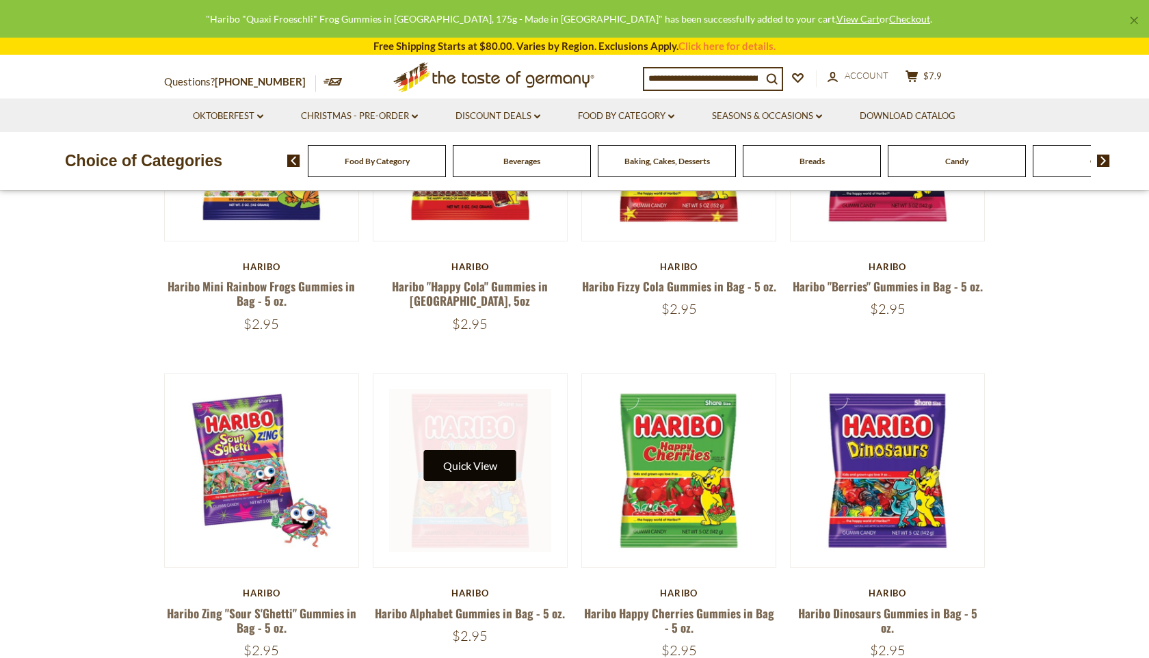
click at [479, 450] on button "Quick View" at bounding box center [470, 465] width 92 height 31
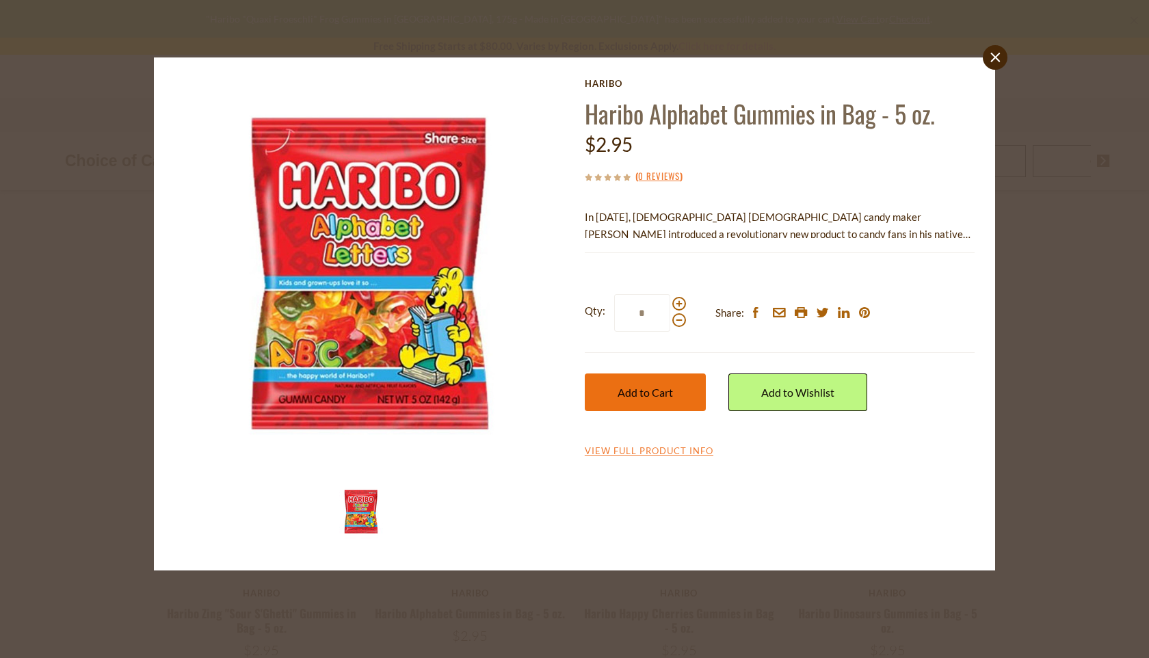
click at [668, 405] on button "Add to Cart" at bounding box center [645, 392] width 121 height 38
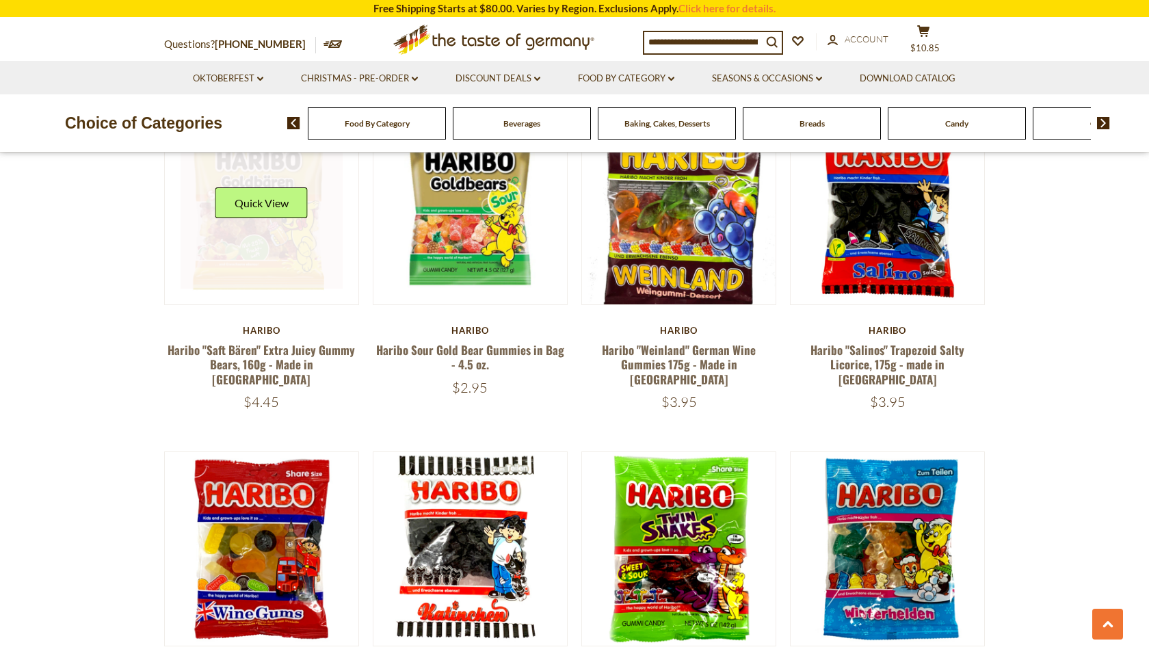
scroll to position [1163, 0]
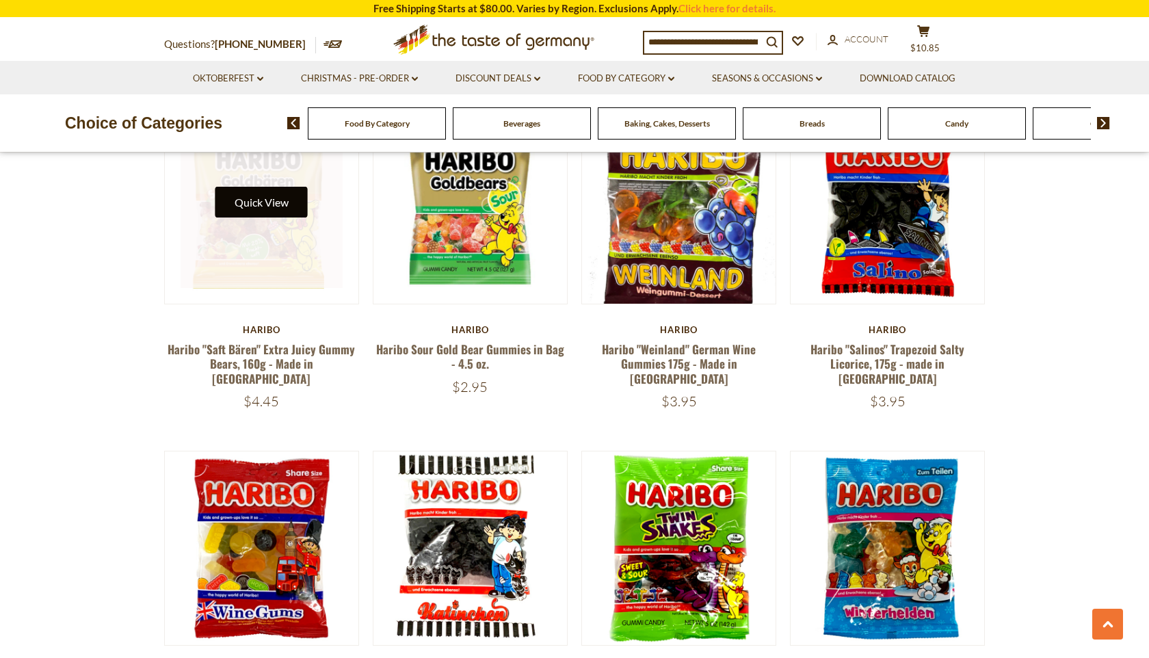
click at [250, 190] on button "Quick View" at bounding box center [261, 202] width 92 height 31
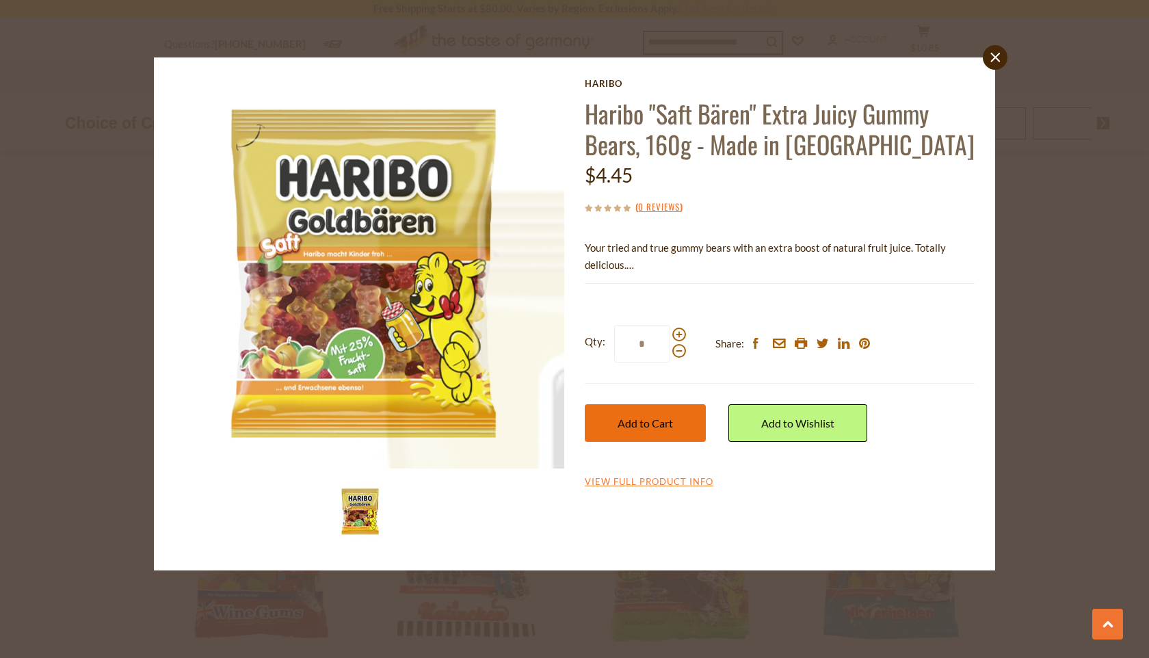
click at [669, 423] on span "Add to Cart" at bounding box center [645, 423] width 55 height 13
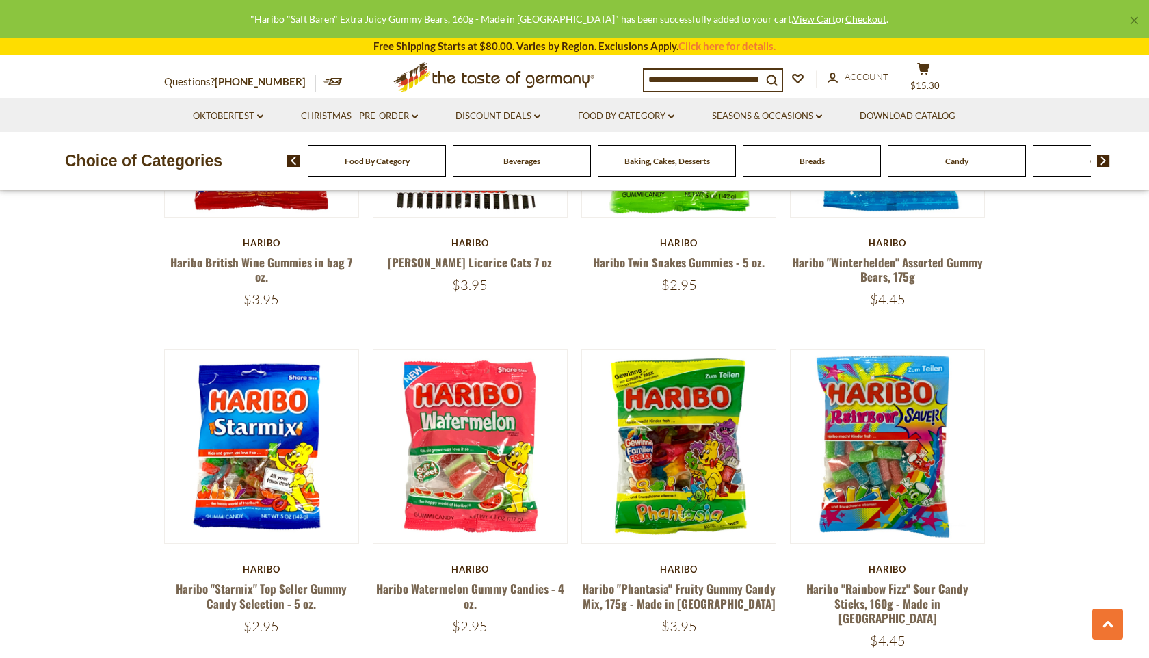
scroll to position [1613, 0]
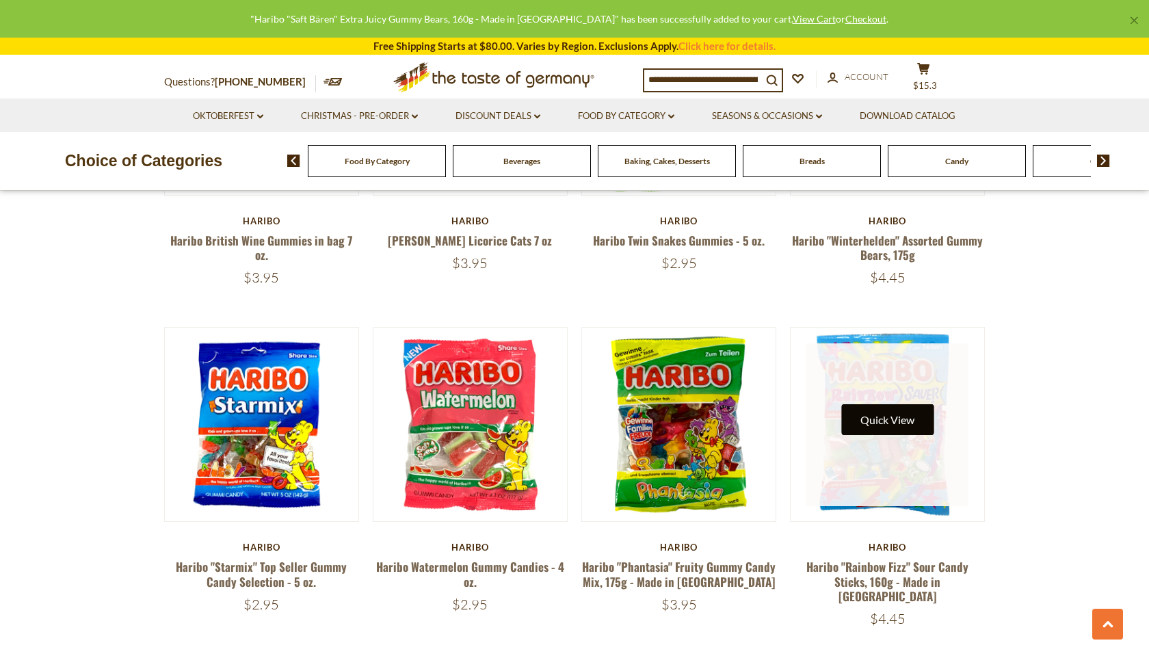
click at [904, 404] on button "Quick View" at bounding box center [887, 419] width 92 height 31
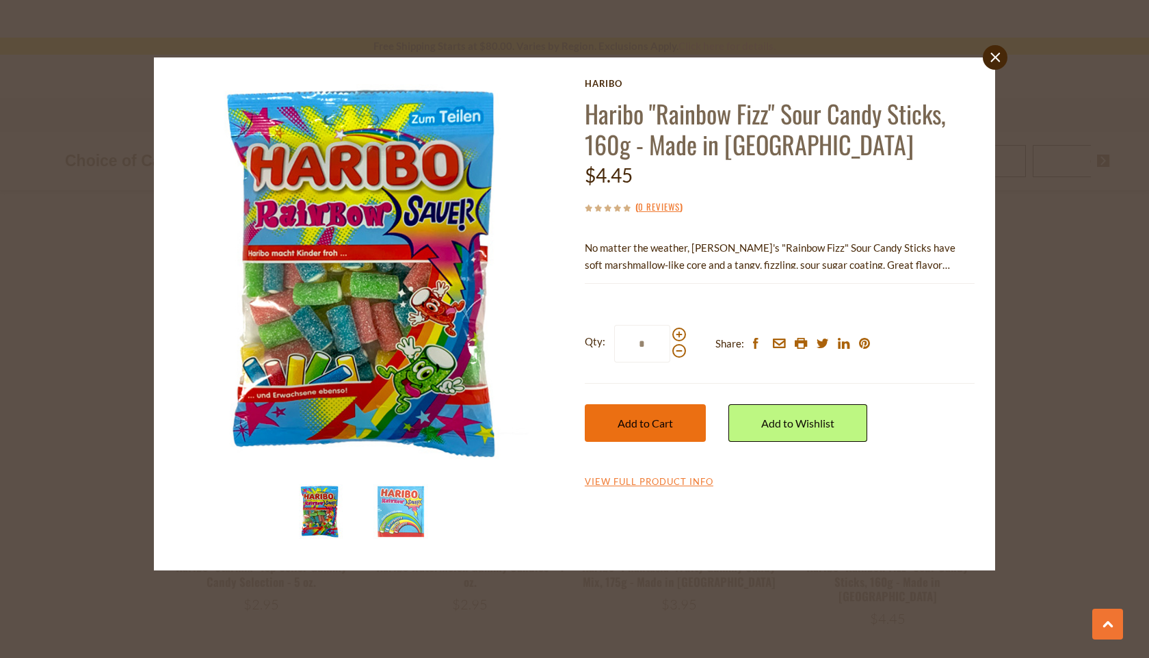
click at [628, 438] on button "Add to Cart" at bounding box center [645, 423] width 121 height 38
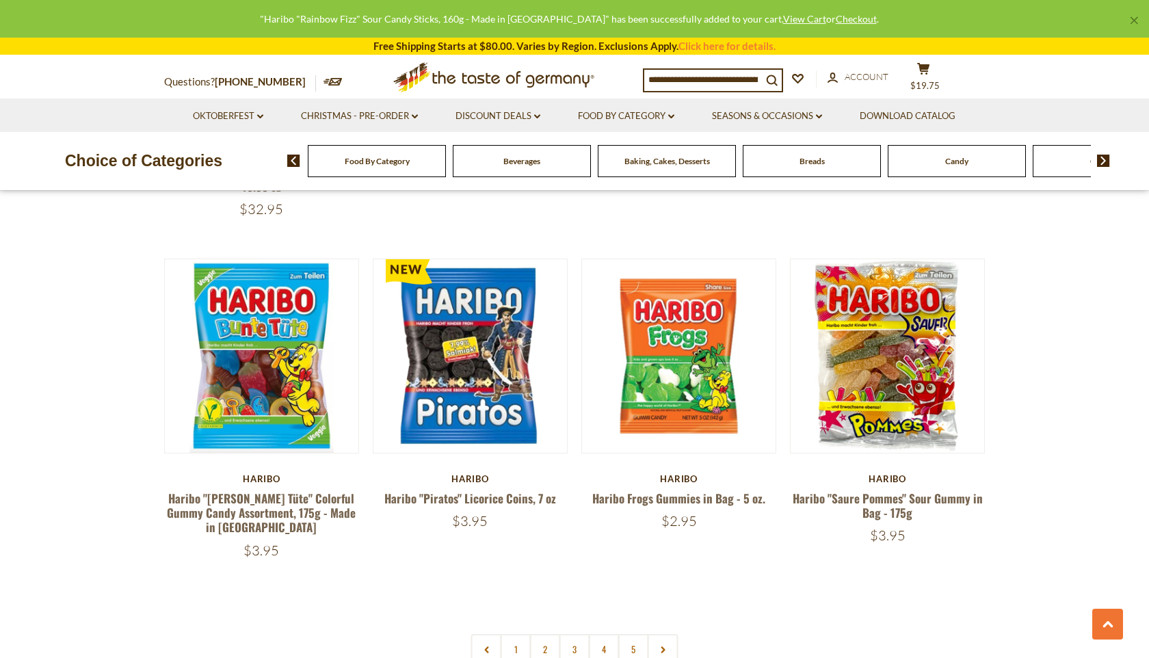
scroll to position [2726, 0]
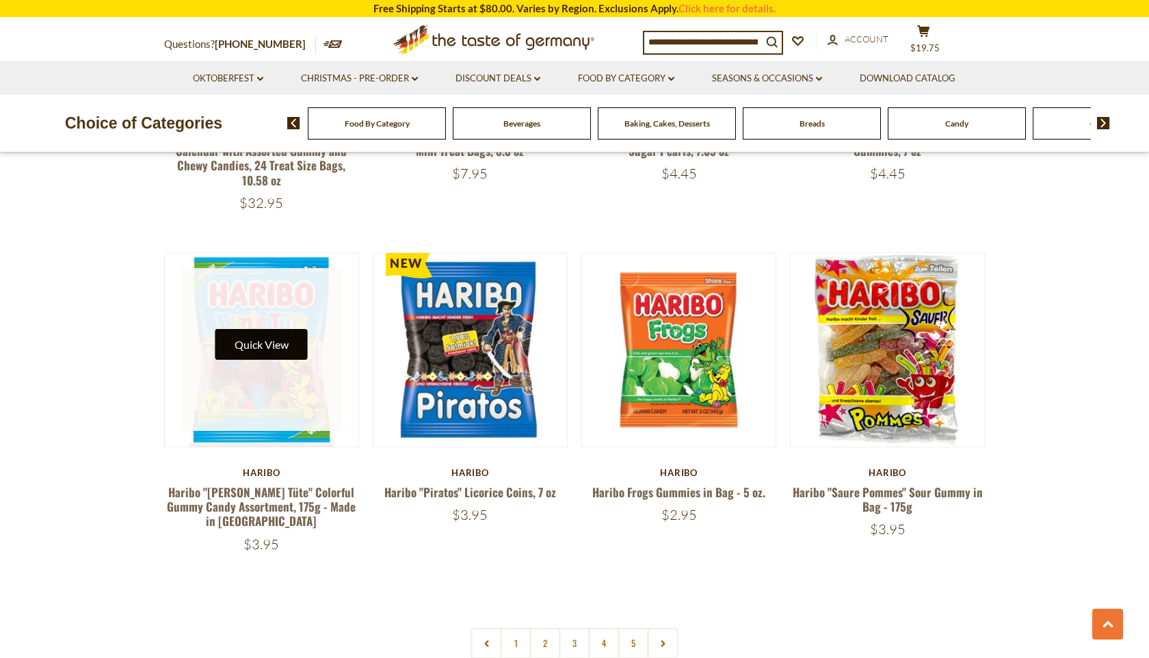
click at [258, 329] on button "Quick View" at bounding box center [261, 344] width 92 height 31
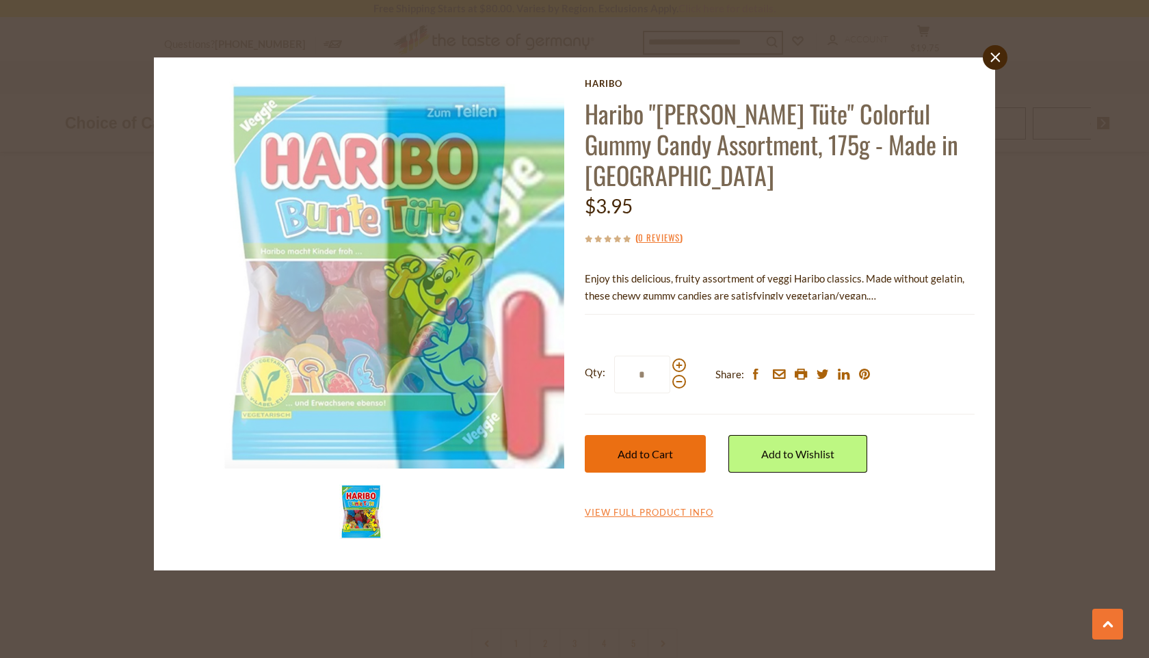
click at [631, 447] on span "Add to Cart" at bounding box center [645, 453] width 55 height 13
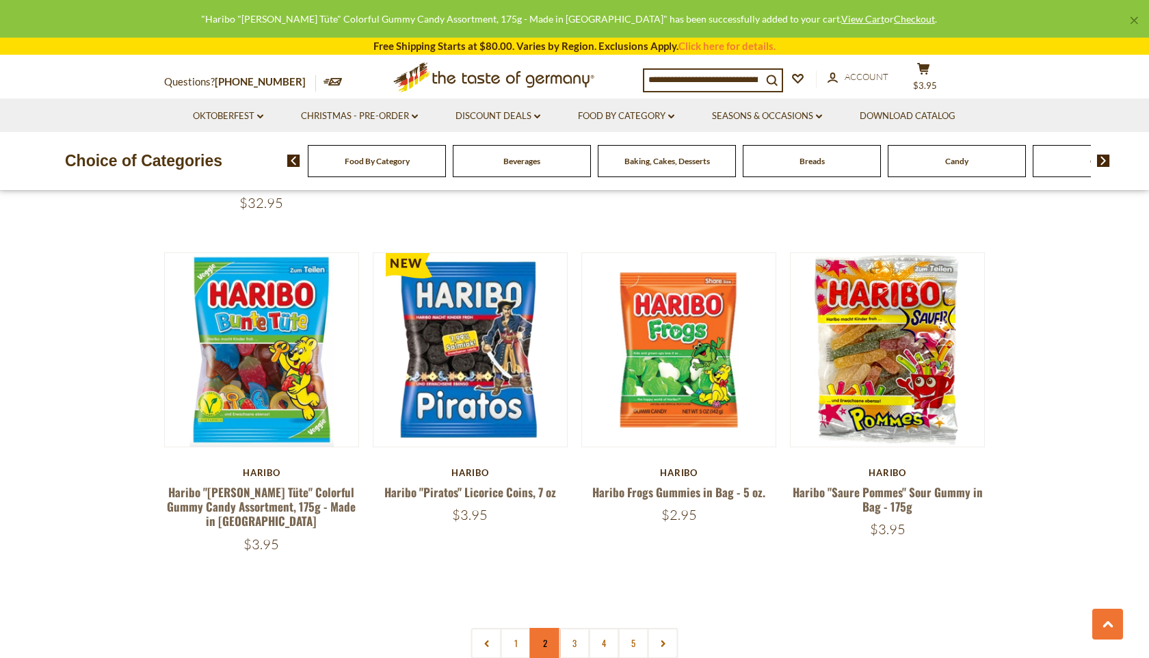
click at [546, 628] on link "2" at bounding box center [545, 643] width 31 height 31
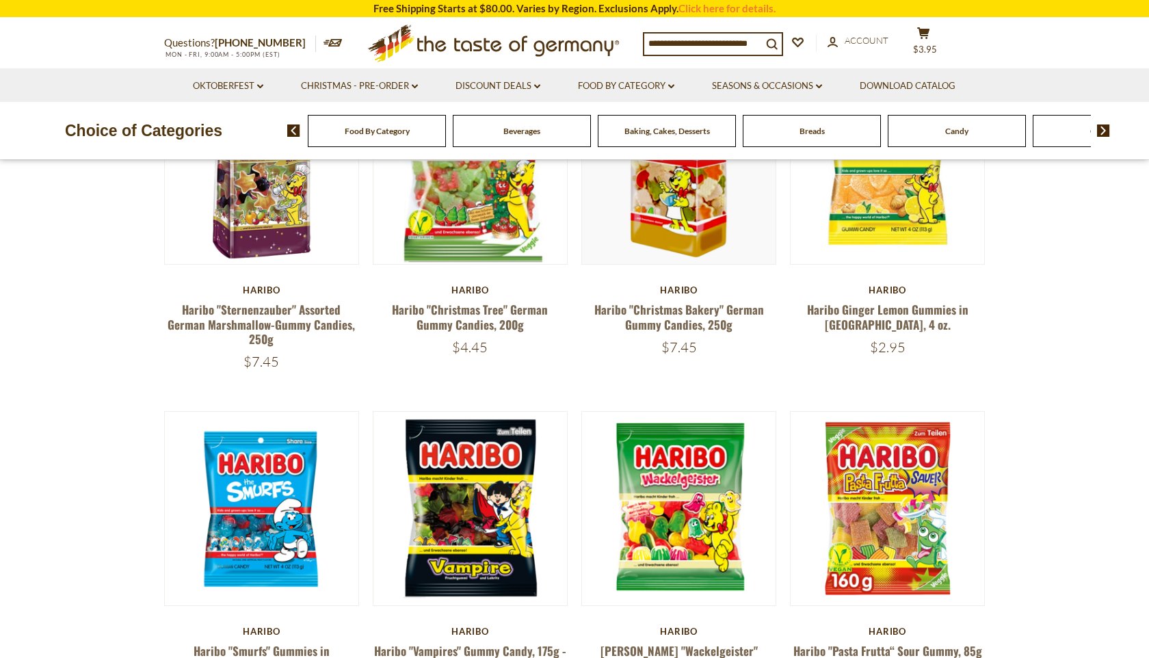
scroll to position [495, 0]
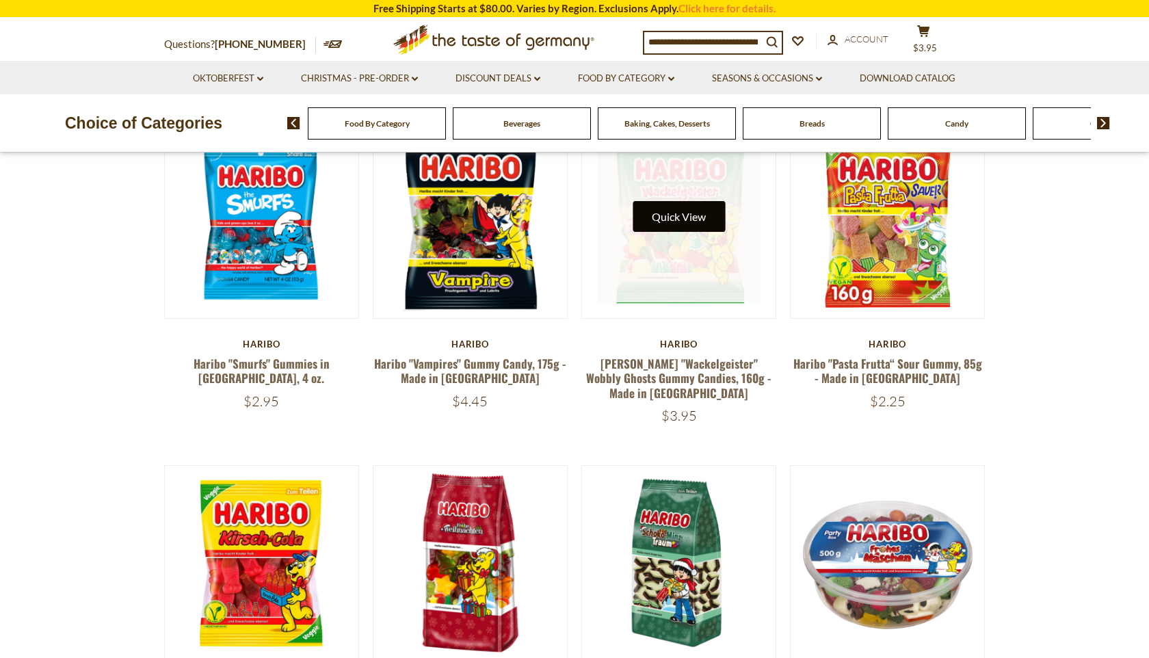
click at [697, 216] on button "Quick View" at bounding box center [679, 216] width 92 height 31
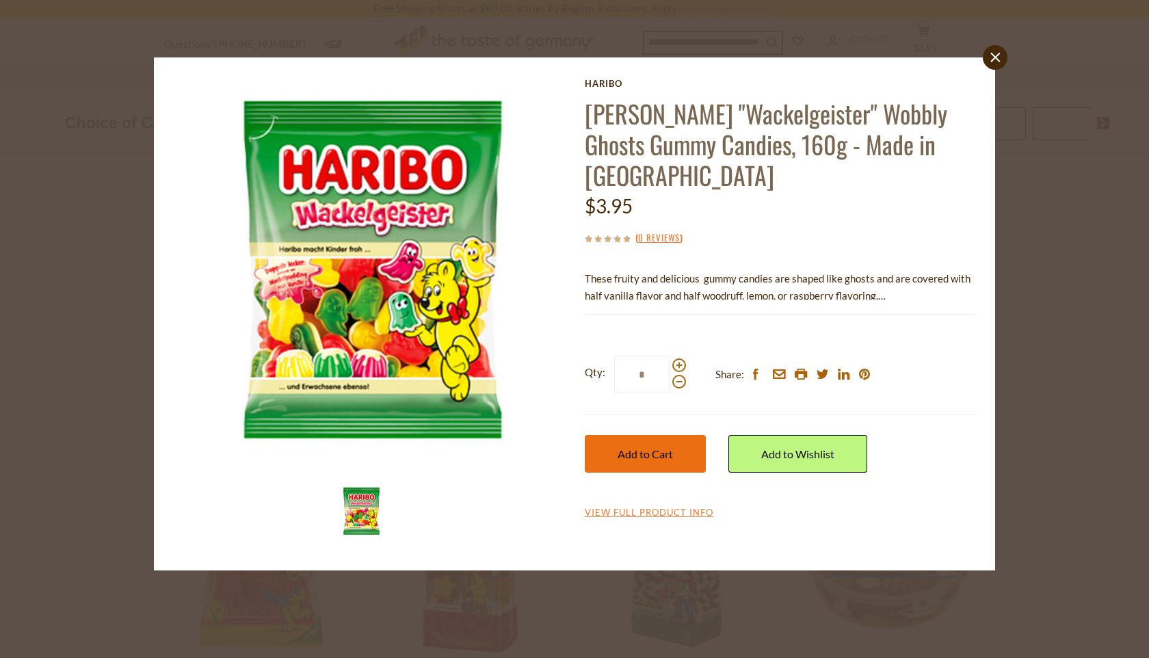
click at [665, 447] on span "Add to Cart" at bounding box center [645, 453] width 55 height 13
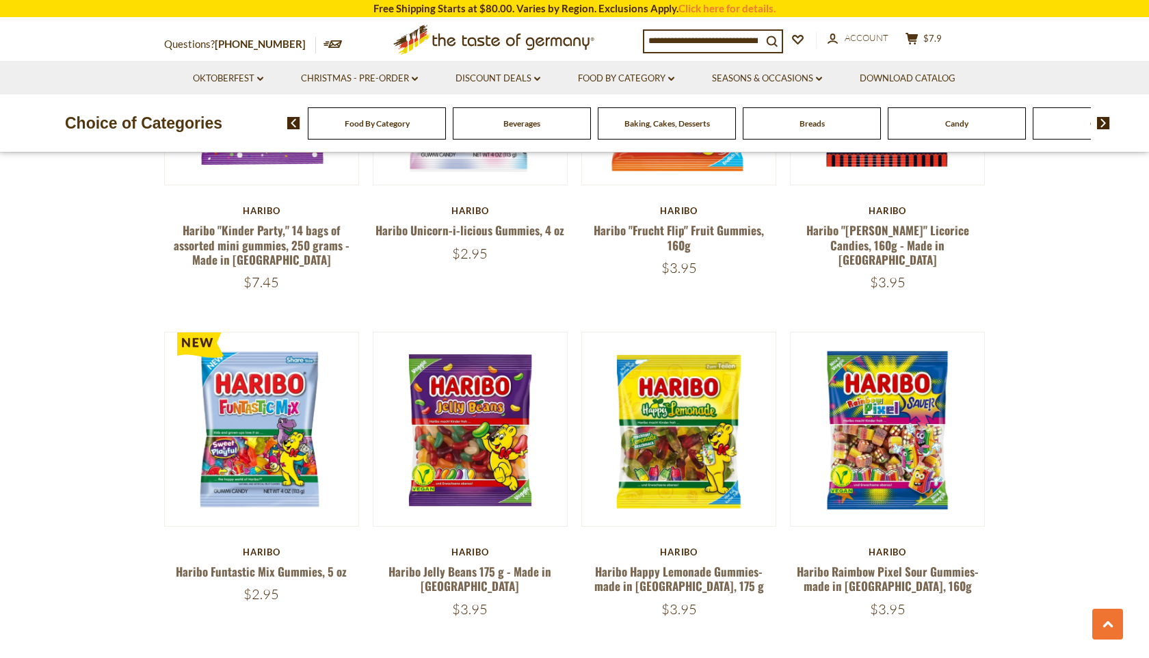
scroll to position [2691, 0]
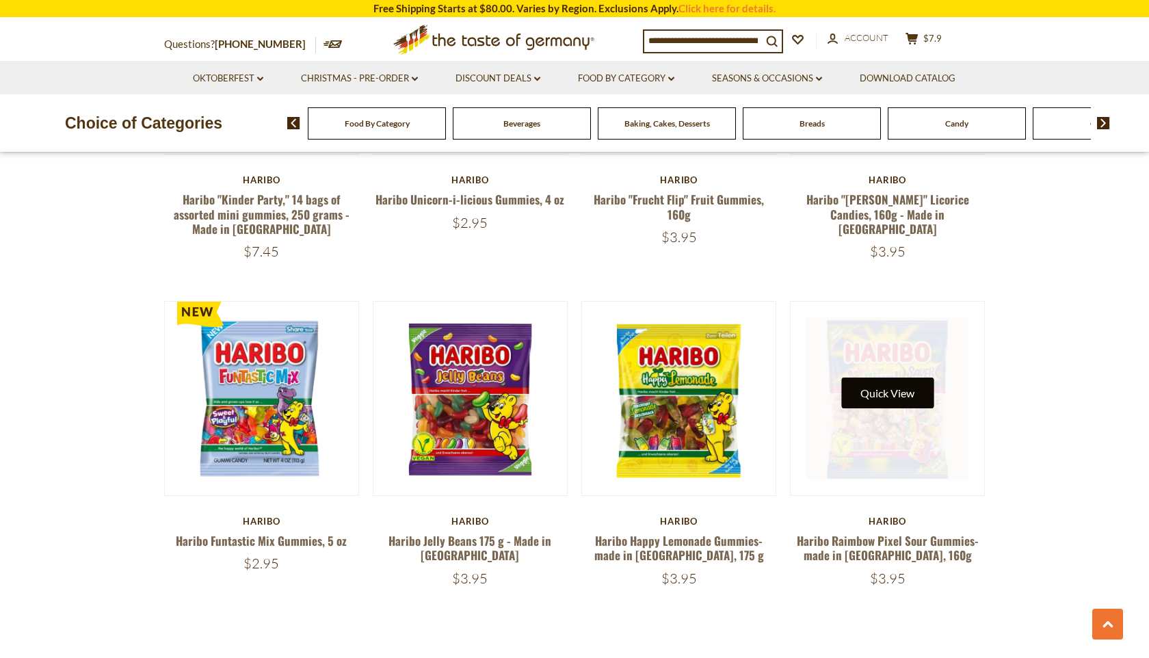
click at [871, 378] on button "Quick View" at bounding box center [887, 393] width 92 height 31
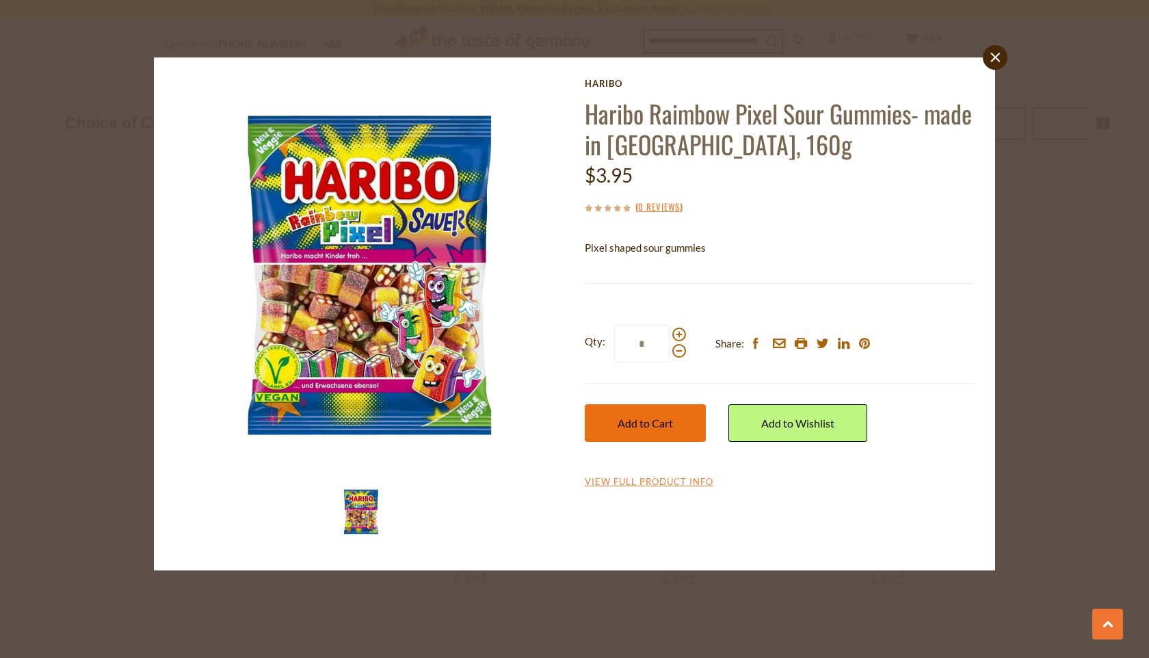
click at [659, 415] on button "Add to Cart" at bounding box center [645, 423] width 121 height 38
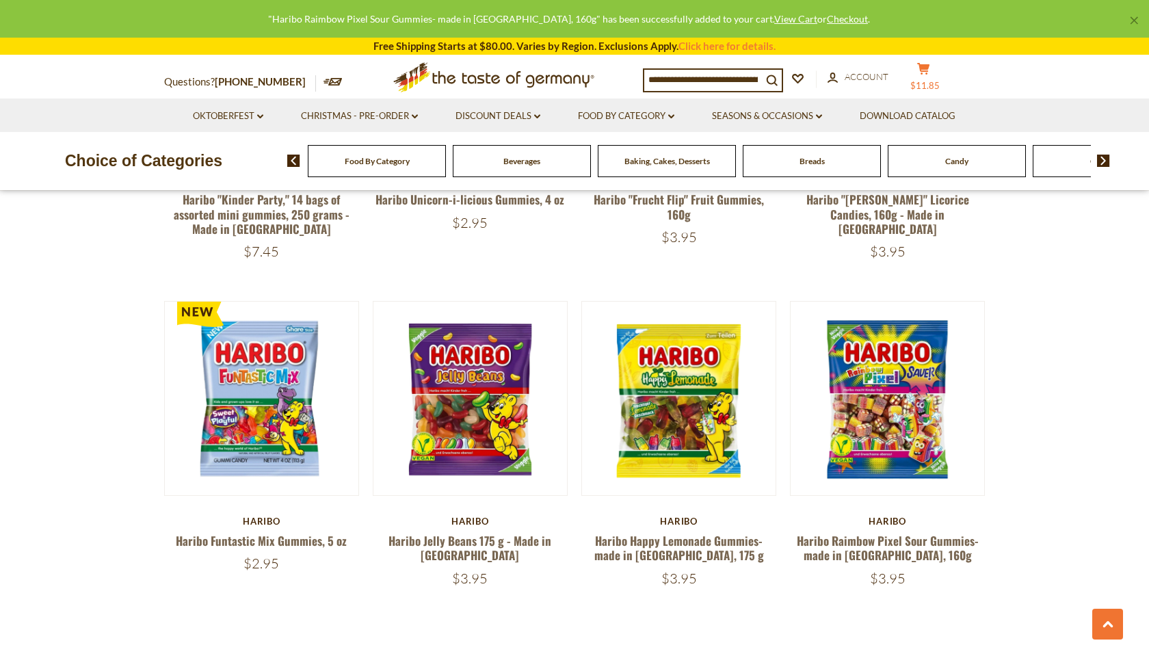
click at [930, 85] on span "$11.85" at bounding box center [924, 85] width 29 height 11
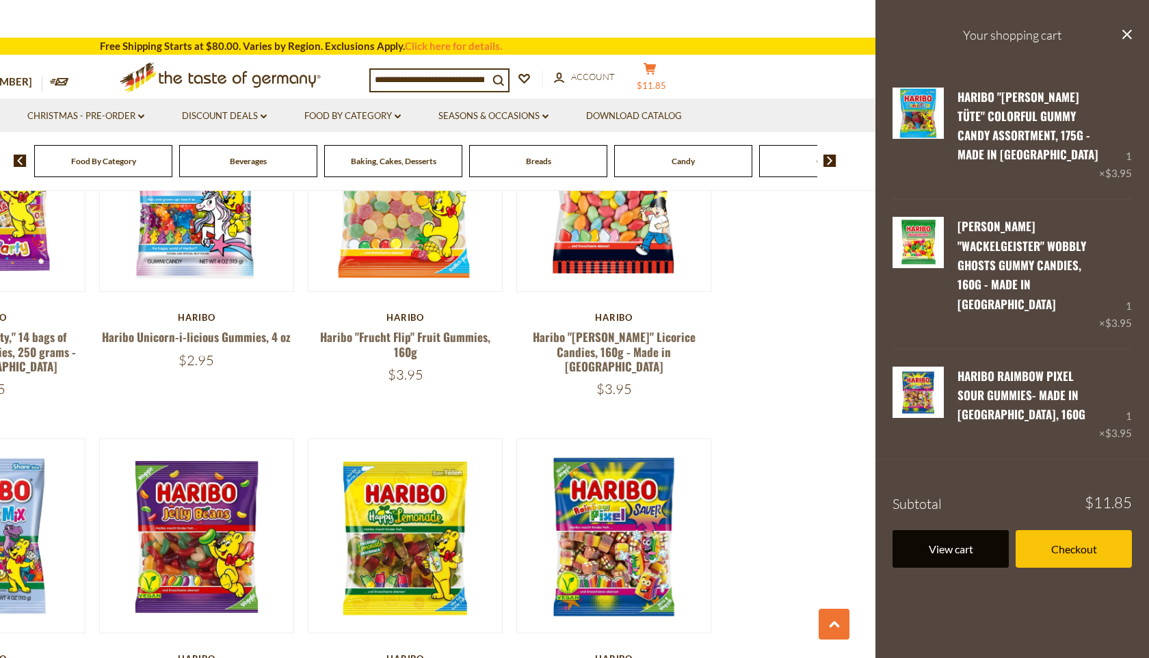
scroll to position [2555, 0]
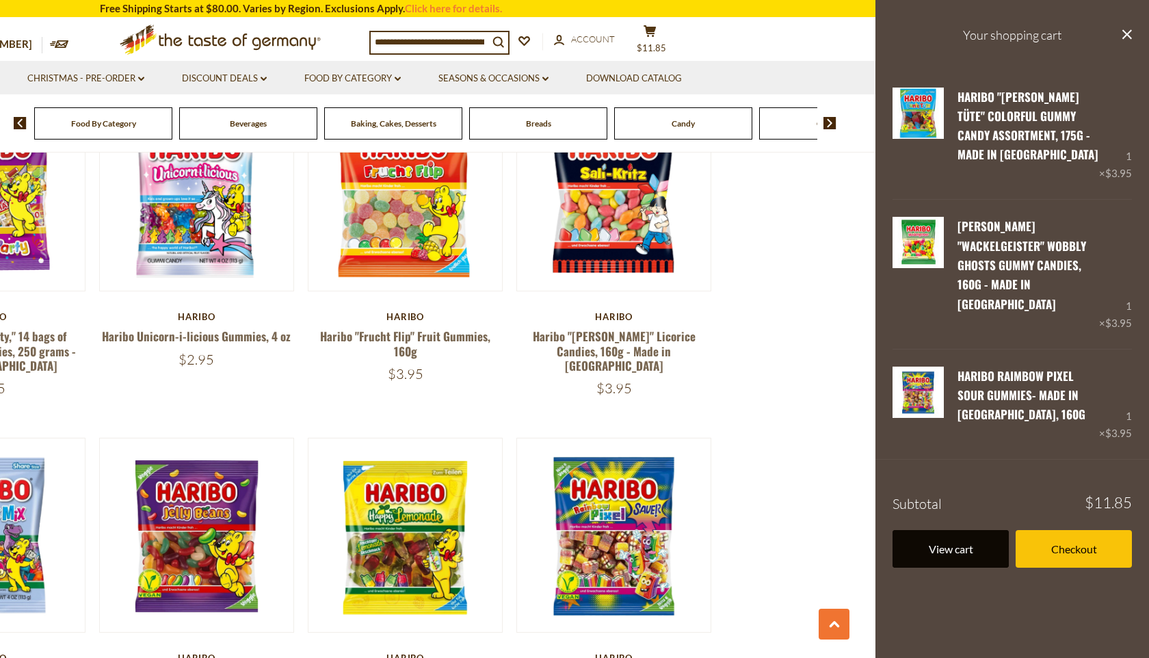
click at [947, 531] on link "View cart" at bounding box center [951, 549] width 116 height 38
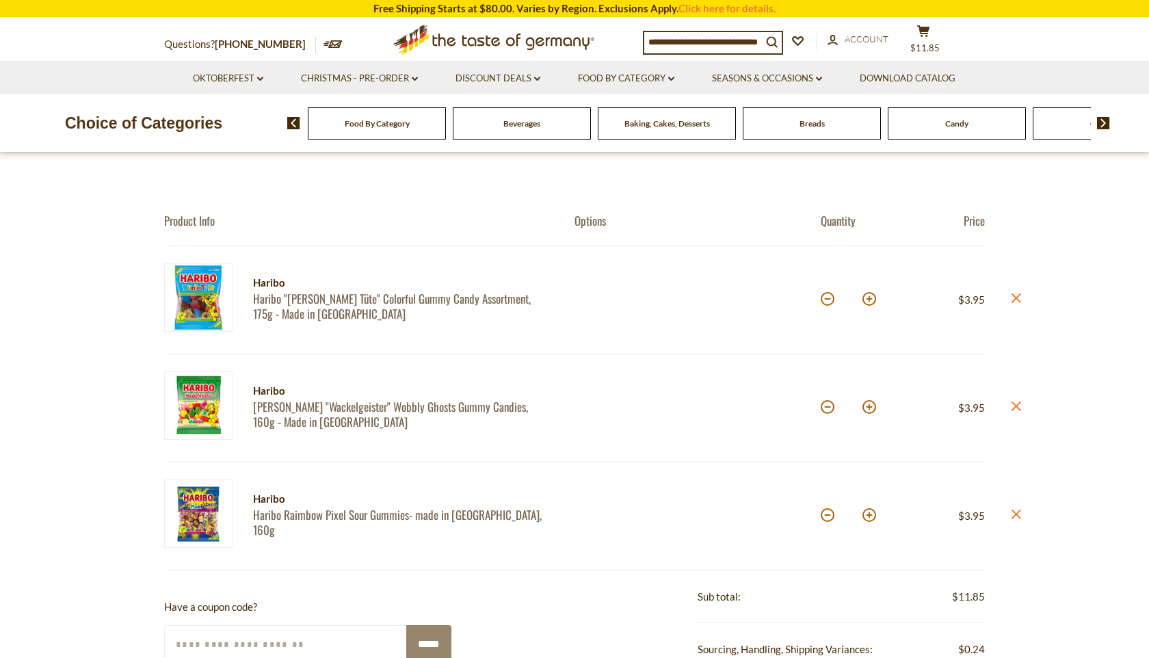
scroll to position [451, 0]
